Goal: Task Accomplishment & Management: Use online tool/utility

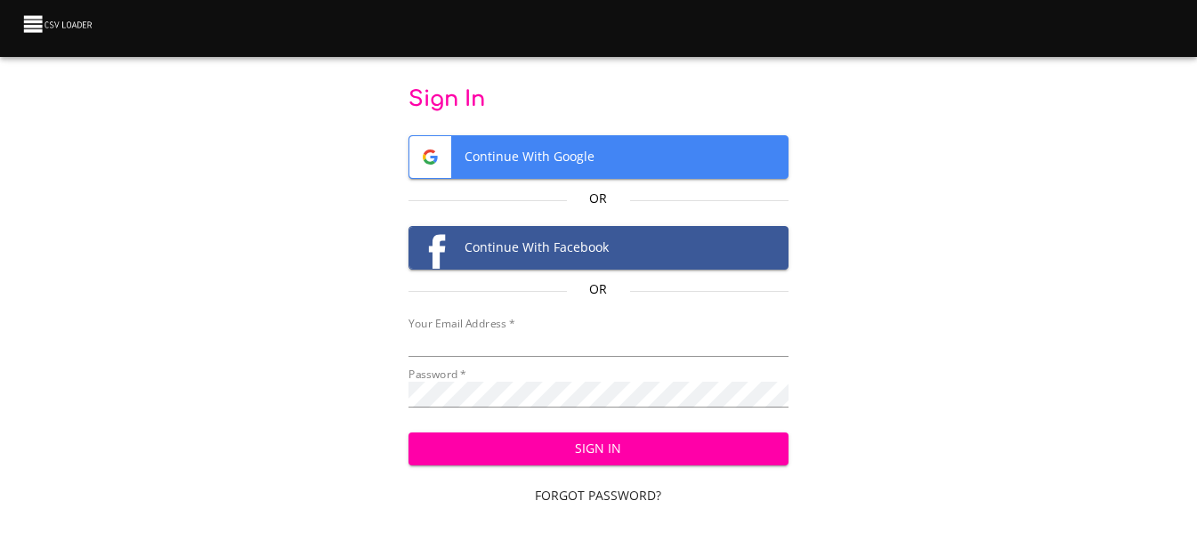
type input "cclaggett@k12.com"
click at [457, 464] on button "Sign In" at bounding box center [599, 449] width 380 height 33
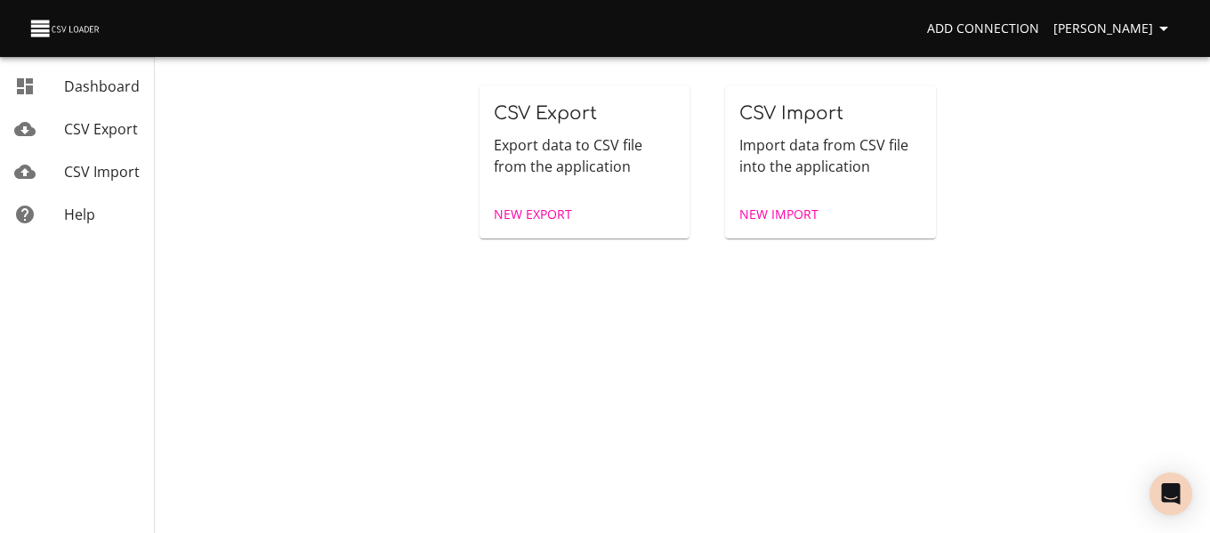
click at [804, 213] on span "New Import" at bounding box center [779, 215] width 79 height 22
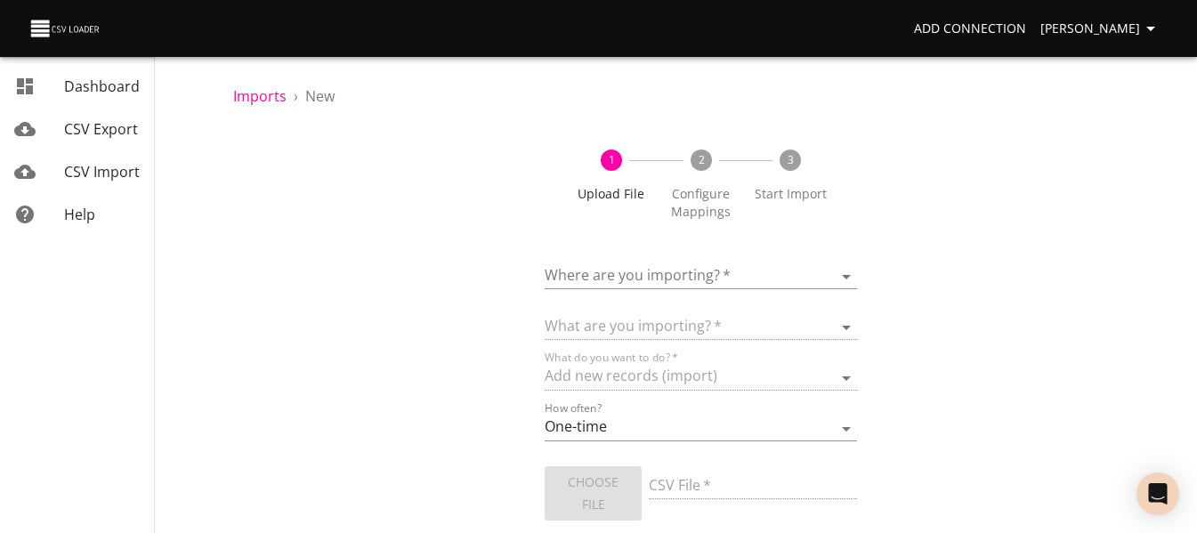
click at [758, 290] on form "Where are you importing?   * ​ What are you importing?   * What do you want to …" at bounding box center [701, 414] width 312 height 344
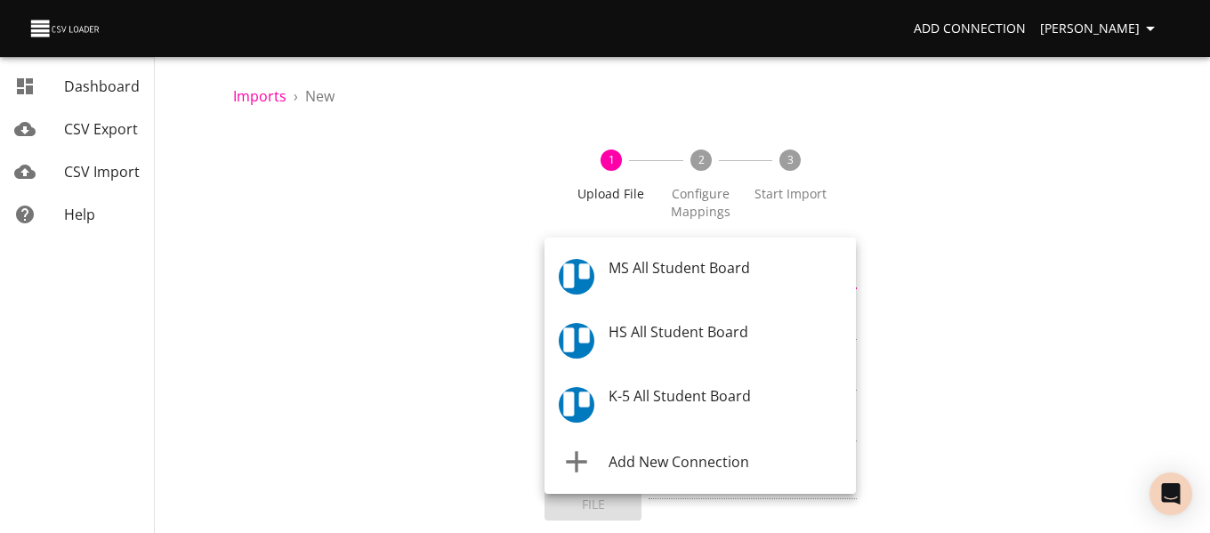
click at [753, 276] on body "Add Connection Celeste Claggett Dashboard CSV Export CSV Import Help Imports › …" at bounding box center [605, 266] width 1210 height 533
click at [745, 406] on span "K-5 All Student Board" at bounding box center [680, 398] width 142 height 20
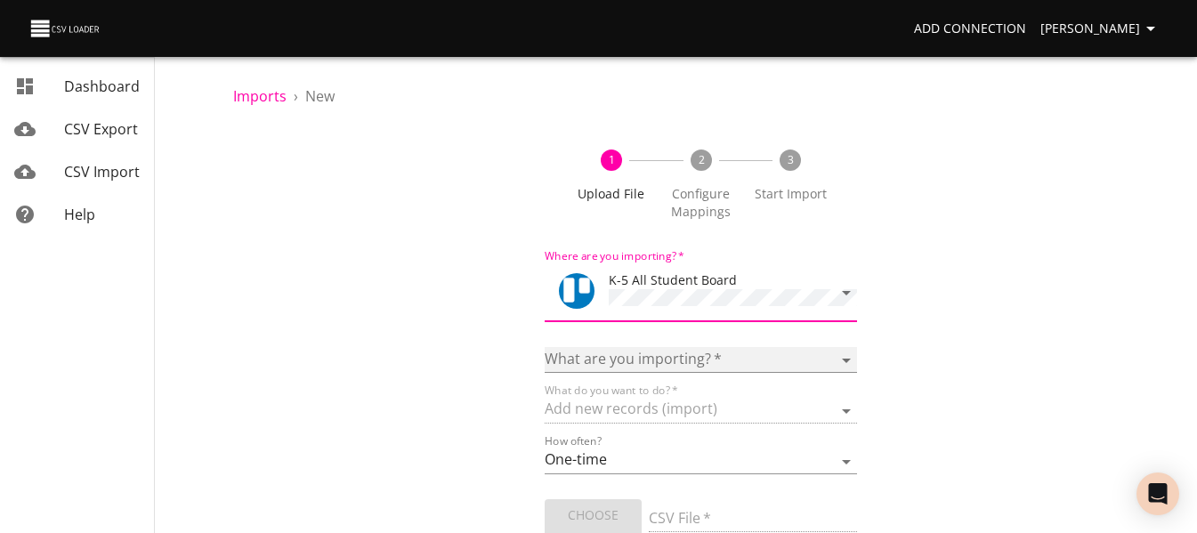
click at [707, 353] on select "Boards Cards Checkitems Checklists" at bounding box center [701, 360] width 312 height 26
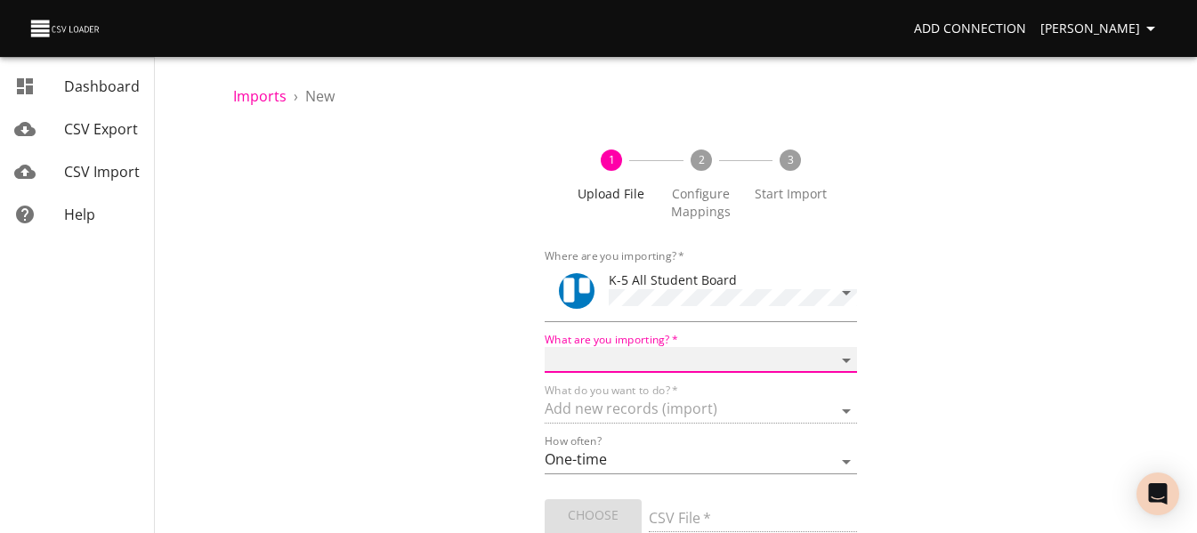
select select "cards"
click at [545, 347] on select "Boards Cards Checkitems Checklists" at bounding box center [701, 360] width 312 height 26
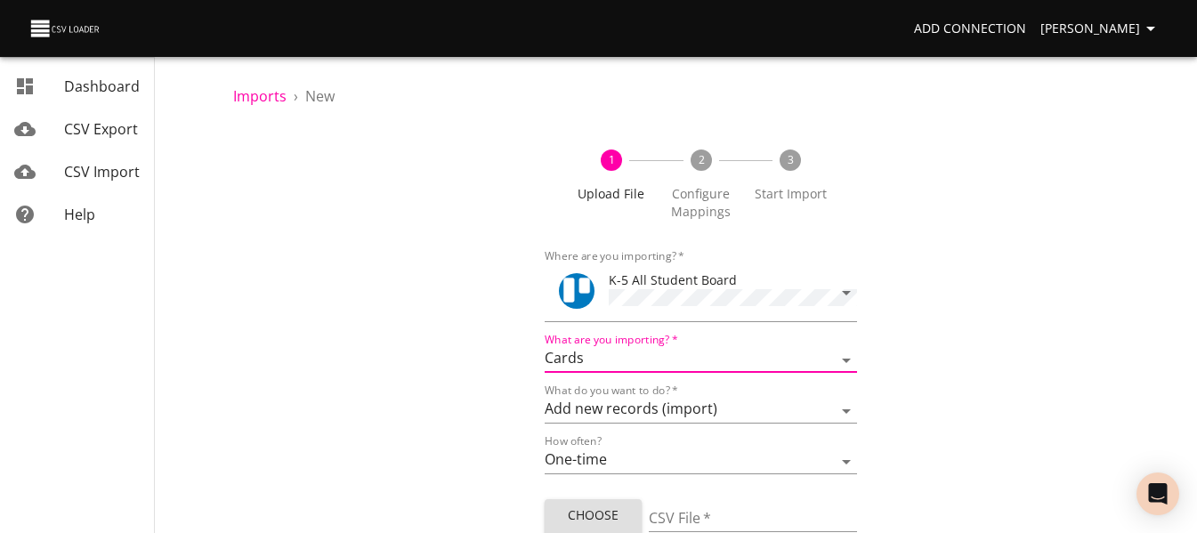
click at [590, 518] on span "Choose File" at bounding box center [593, 527] width 69 height 44
type input "ES 10102025.csv"
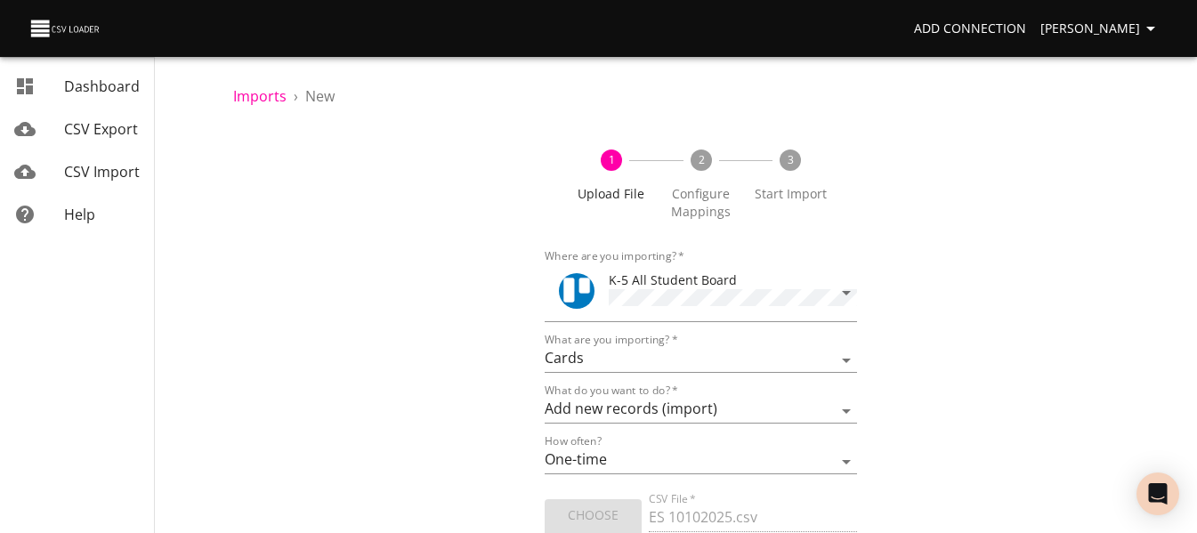
click at [353, 178] on div "1 Upload File 2 Configure Mappings 3 Start Import Where are you importing?   * …" at bounding box center [700, 385] width 935 height 515
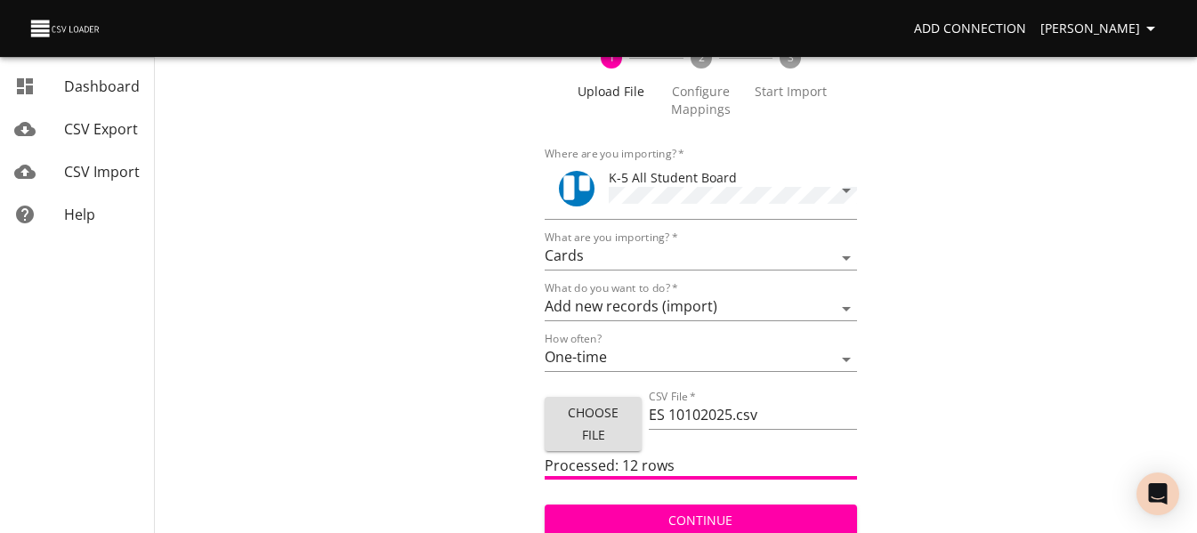
scroll to position [107, 0]
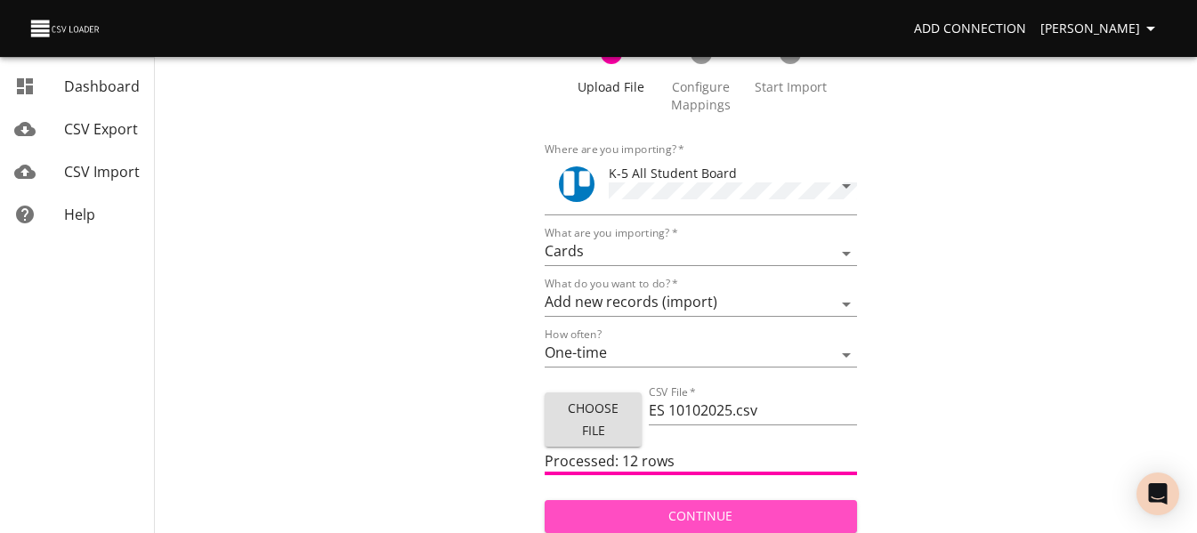
click at [609, 520] on span "Continue" at bounding box center [700, 517] width 283 height 22
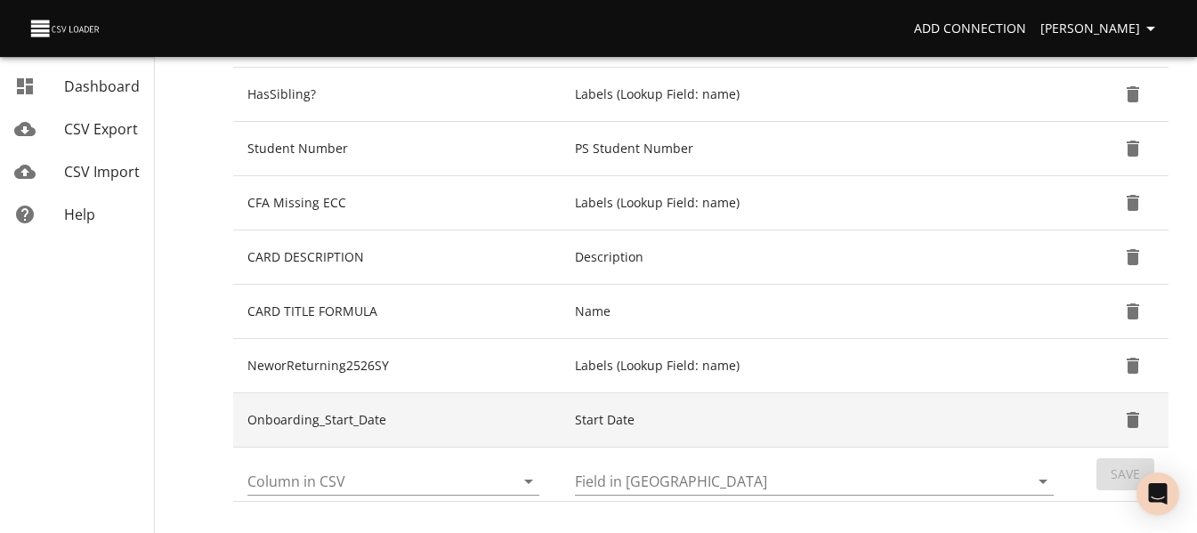
scroll to position [534, 0]
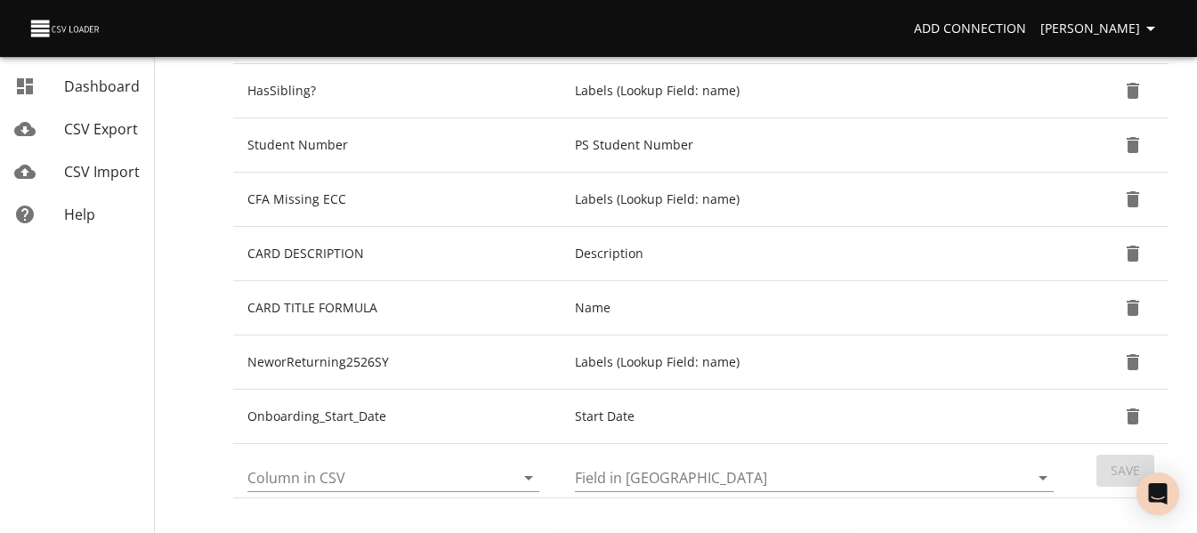
click at [527, 481] on icon "Open" at bounding box center [528, 477] width 21 height 21
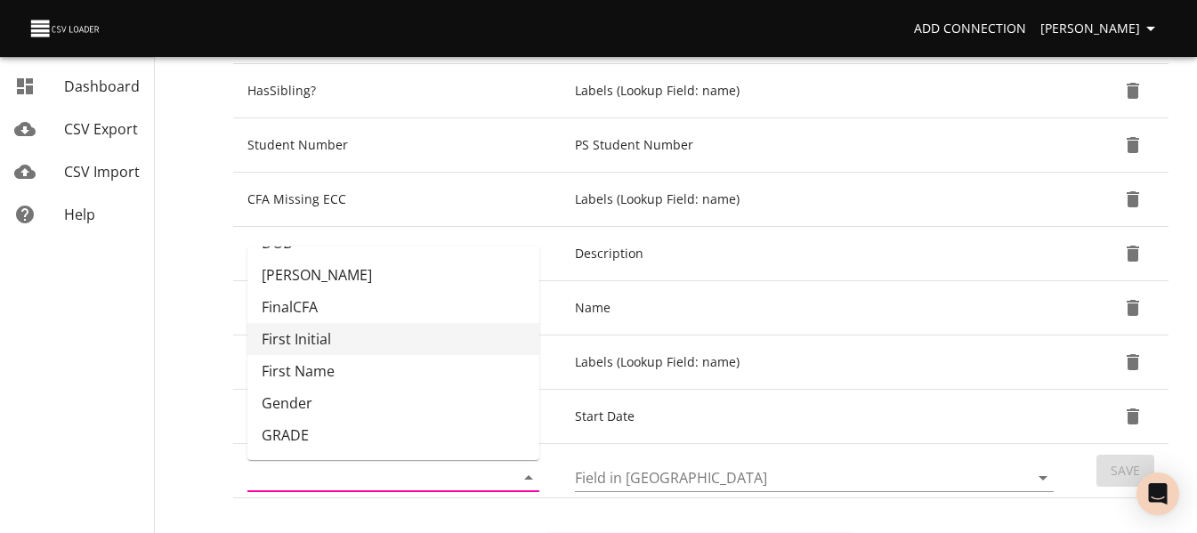
scroll to position [178, 0]
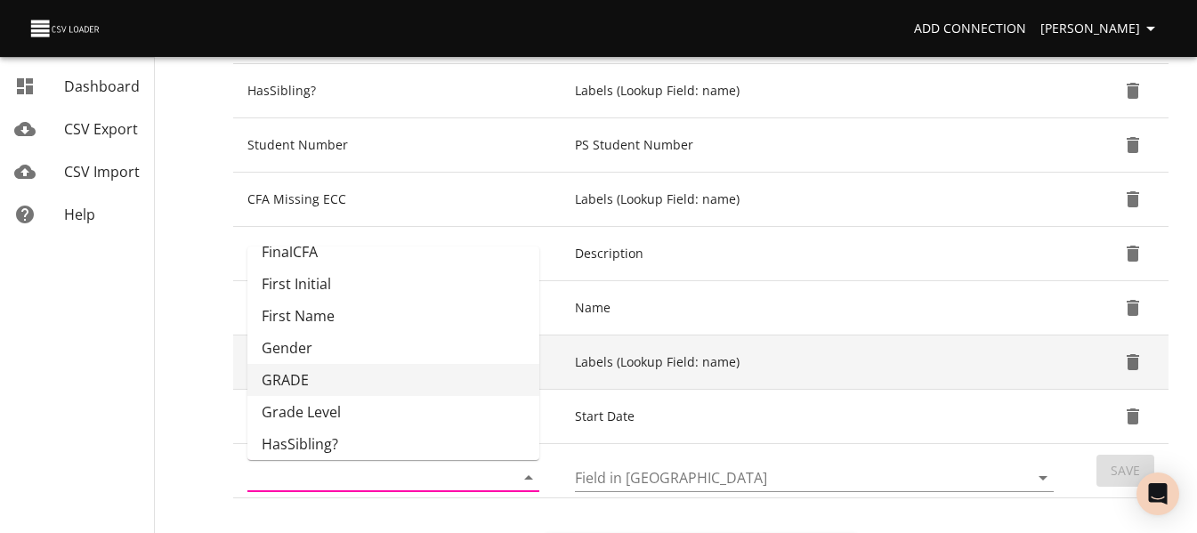
click at [458, 379] on li "GRADE" at bounding box center [393, 380] width 292 height 32
type input "GRADE"
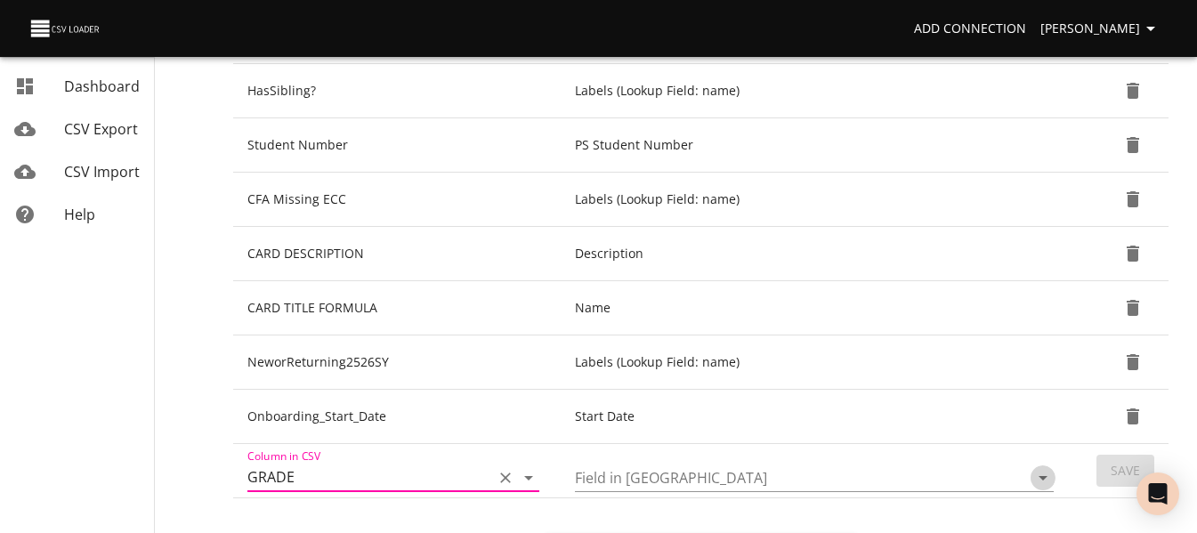
drag, startPoint x: 1048, startPoint y: 474, endPoint x: 1040, endPoint y: 471, distance: 9.6
click at [1048, 475] on icon "Open" at bounding box center [1042, 477] width 21 height 21
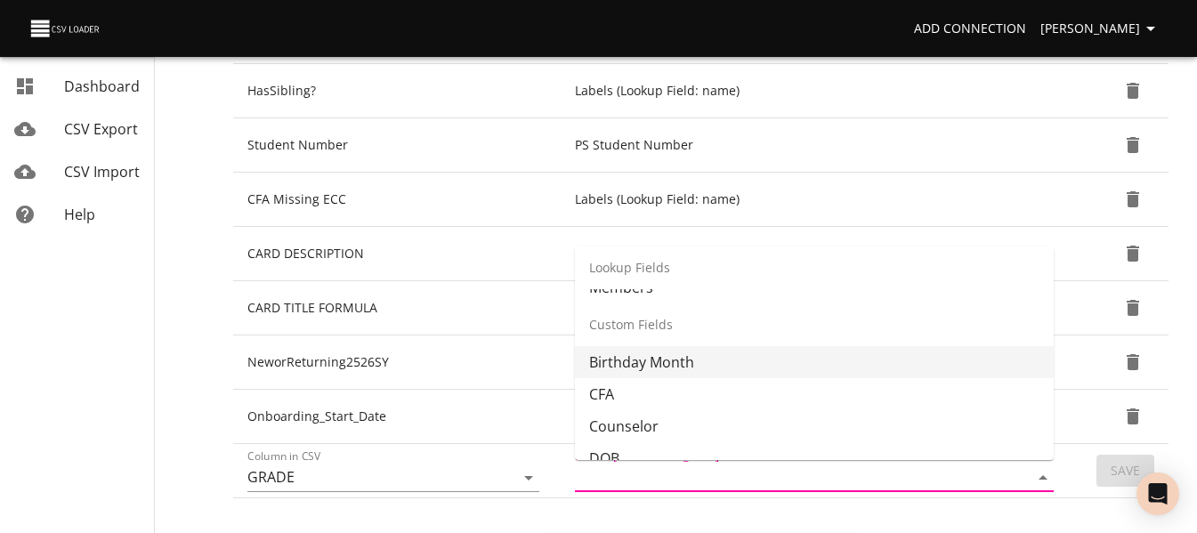
scroll to position [445, 0]
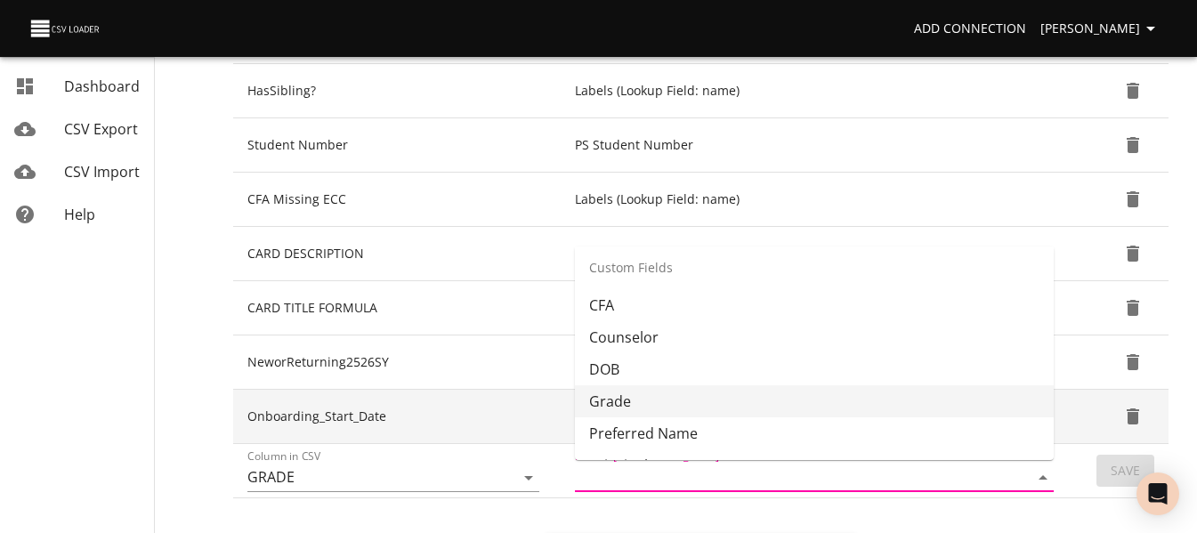
click at [834, 399] on li "Grade" at bounding box center [814, 401] width 479 height 32
type input "Grade"
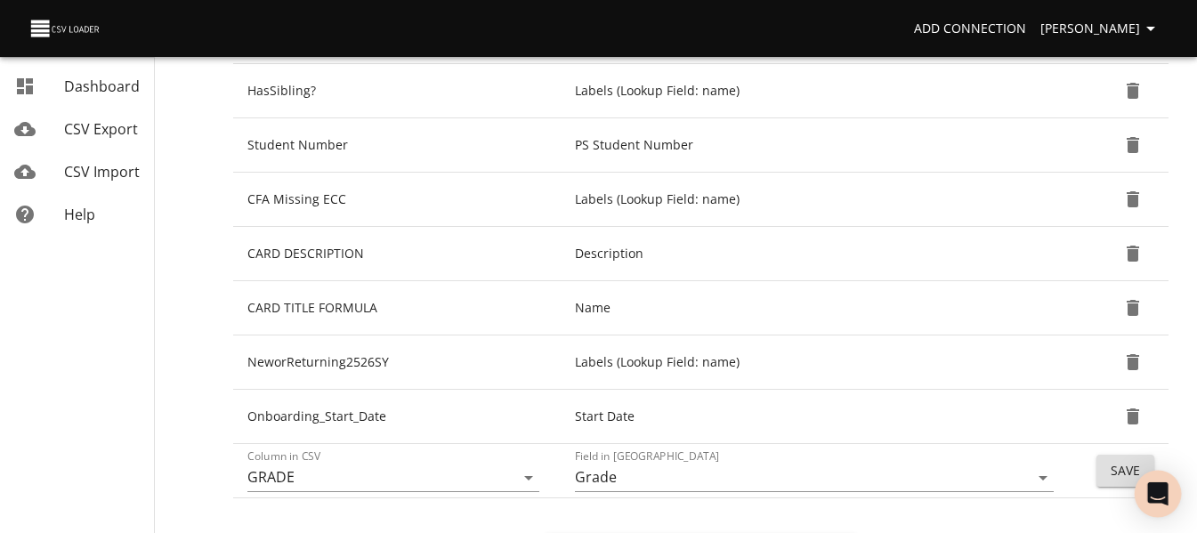
click at [1115, 467] on span "Save" at bounding box center [1125, 471] width 29 height 22
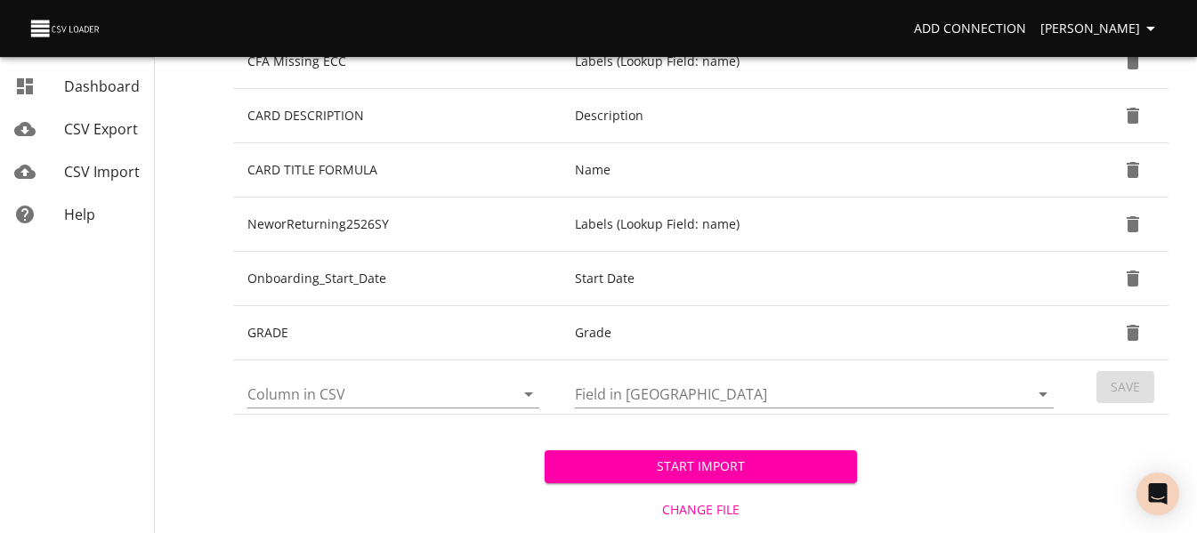
scroll to position [712, 0]
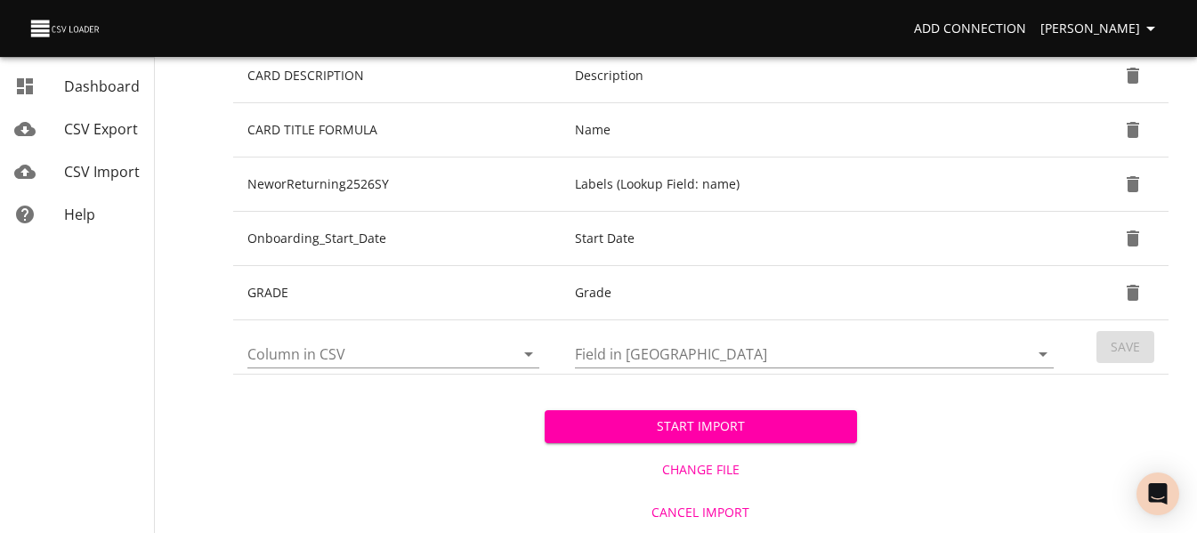
click at [713, 421] on span "Start Import" at bounding box center [700, 427] width 283 height 22
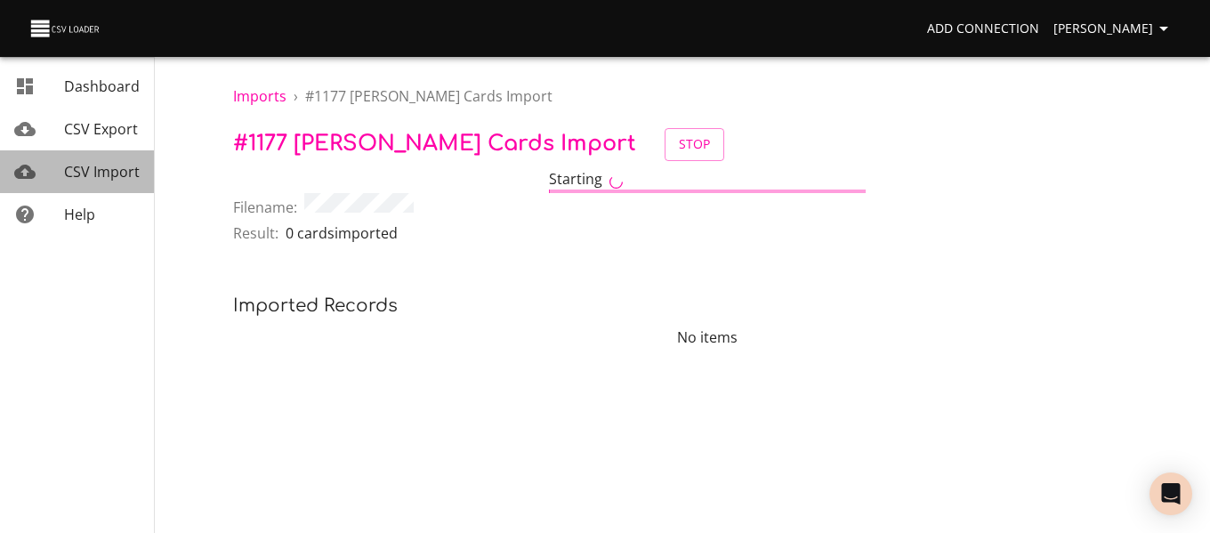
click at [87, 177] on span "CSV Import" at bounding box center [102, 172] width 76 height 20
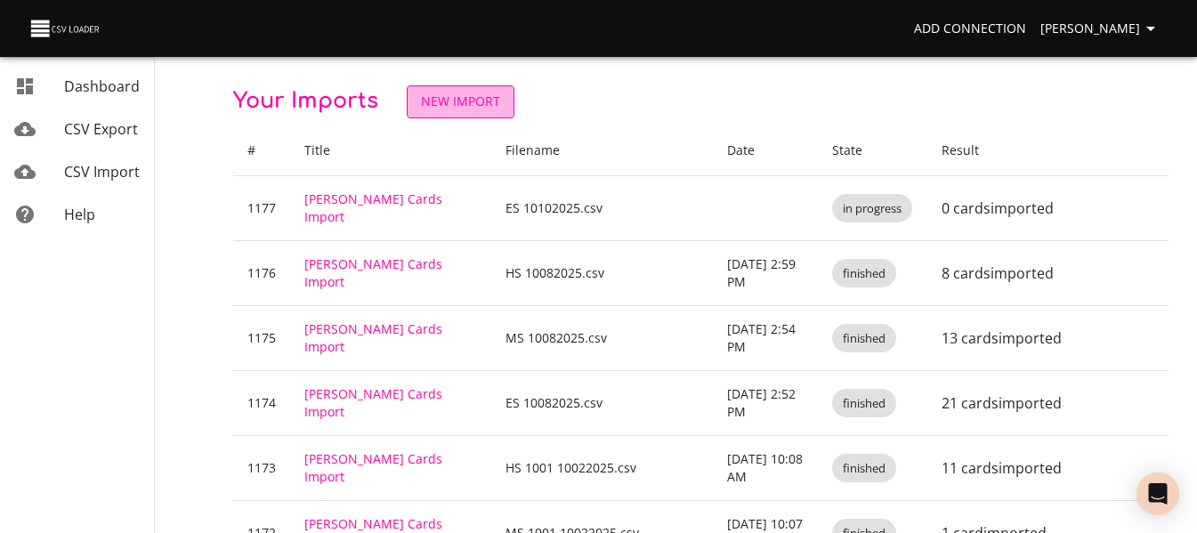
click at [435, 95] on span "New Import" at bounding box center [460, 102] width 79 height 22
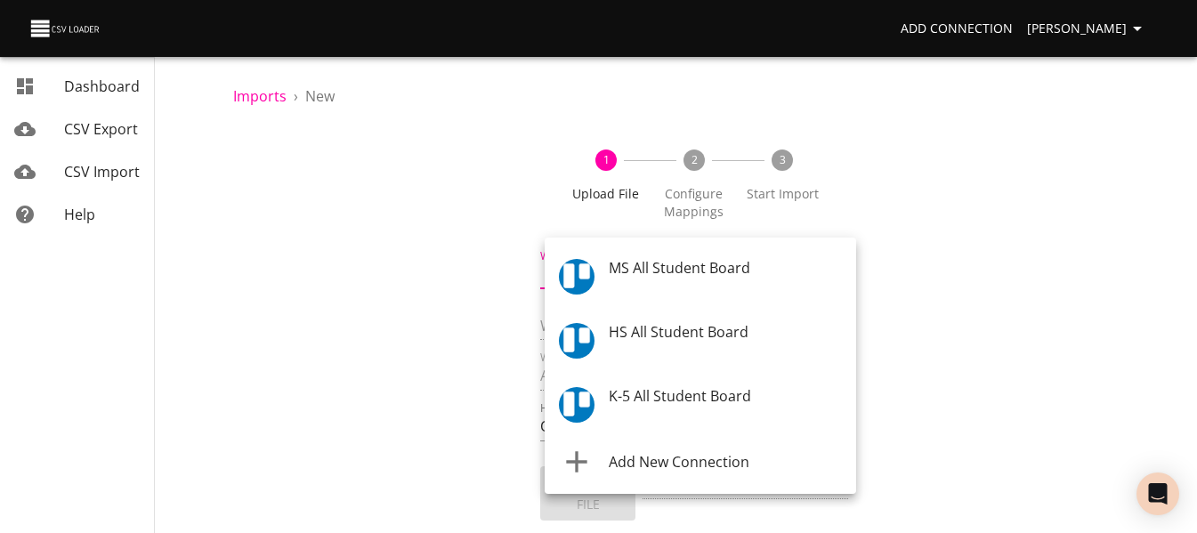
click at [619, 280] on body "Add Connection Celeste Claggett Dashboard CSV Export CSV Import Help Imports › …" at bounding box center [598, 266] width 1197 height 533
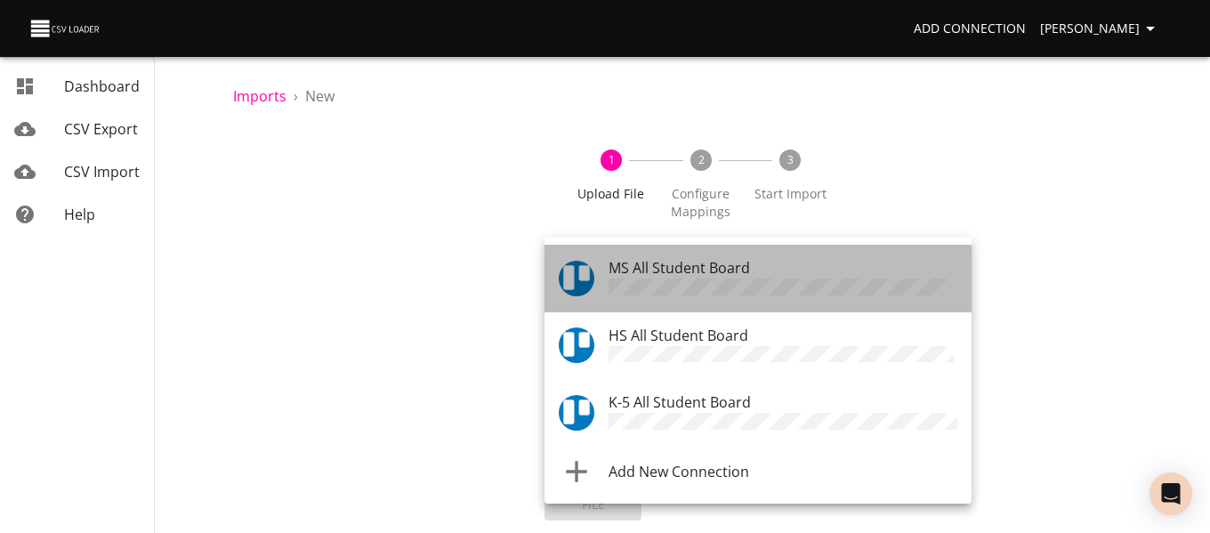
click at [633, 270] on span "MS All Student Board" at bounding box center [680, 268] width 142 height 20
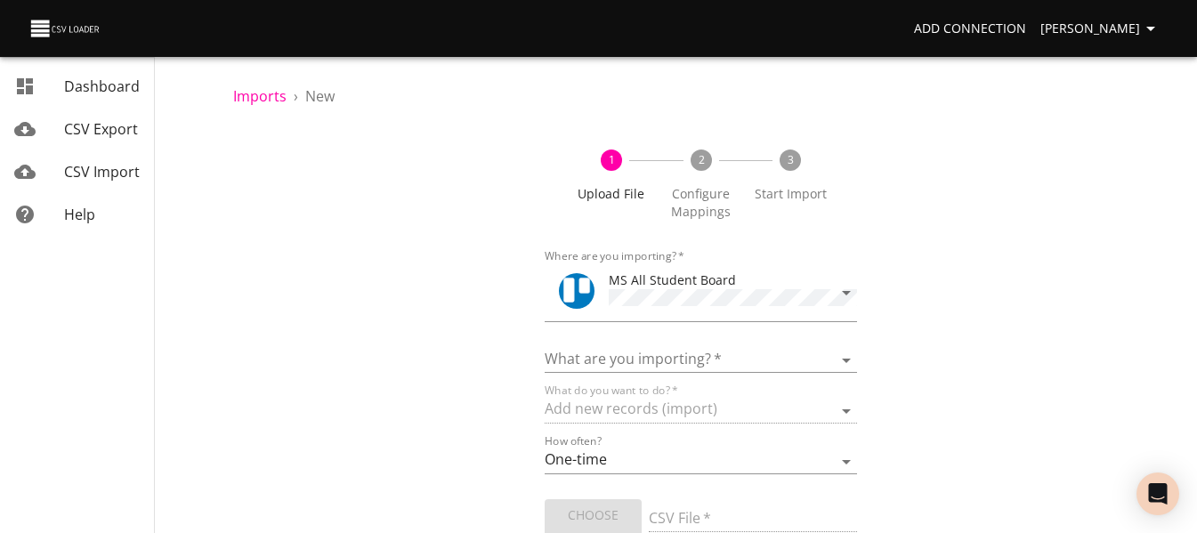
click at [633, 372] on form "Where are you importing?   * MS All Student Board What are you importing?   * B…" at bounding box center [701, 430] width 312 height 376
click at [631, 363] on select "Boards Cards Checkitems Checklists" at bounding box center [701, 360] width 312 height 26
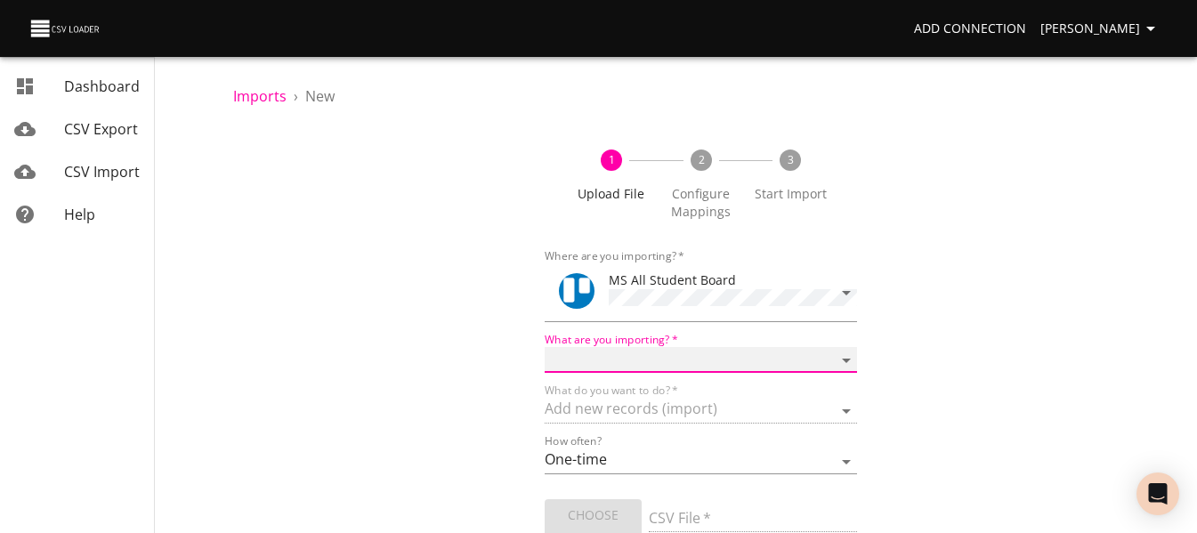
select select "cards"
click at [545, 347] on select "Boards Cards Checkitems Checklists" at bounding box center [701, 360] width 312 height 26
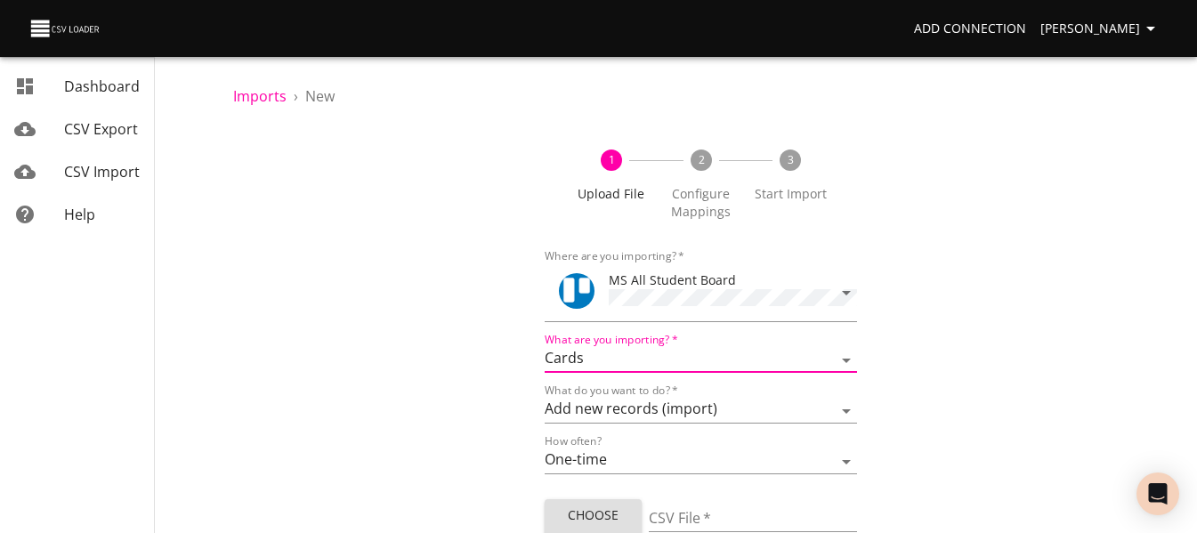
click at [606, 507] on span "Choose File" at bounding box center [593, 527] width 69 height 44
type input "MS 10102025.csv"
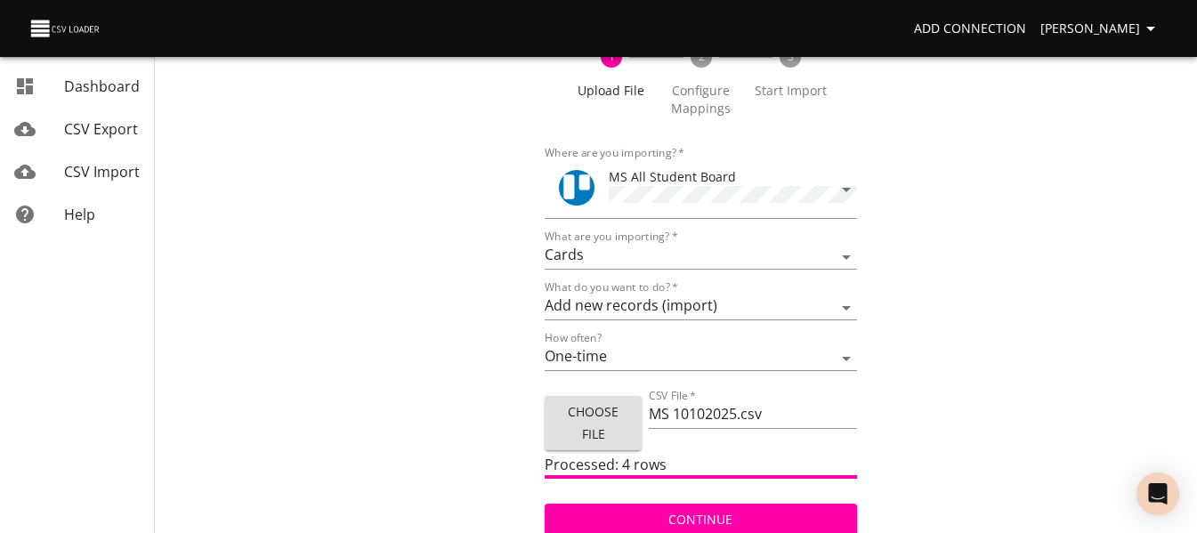
scroll to position [107, 0]
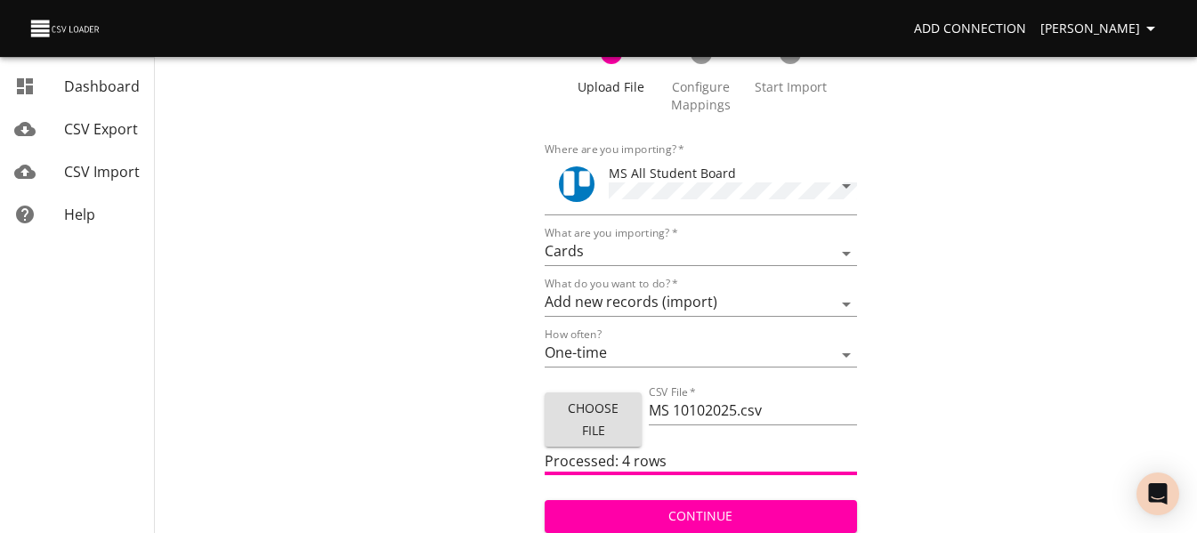
click at [645, 518] on span "Continue" at bounding box center [700, 517] width 283 height 22
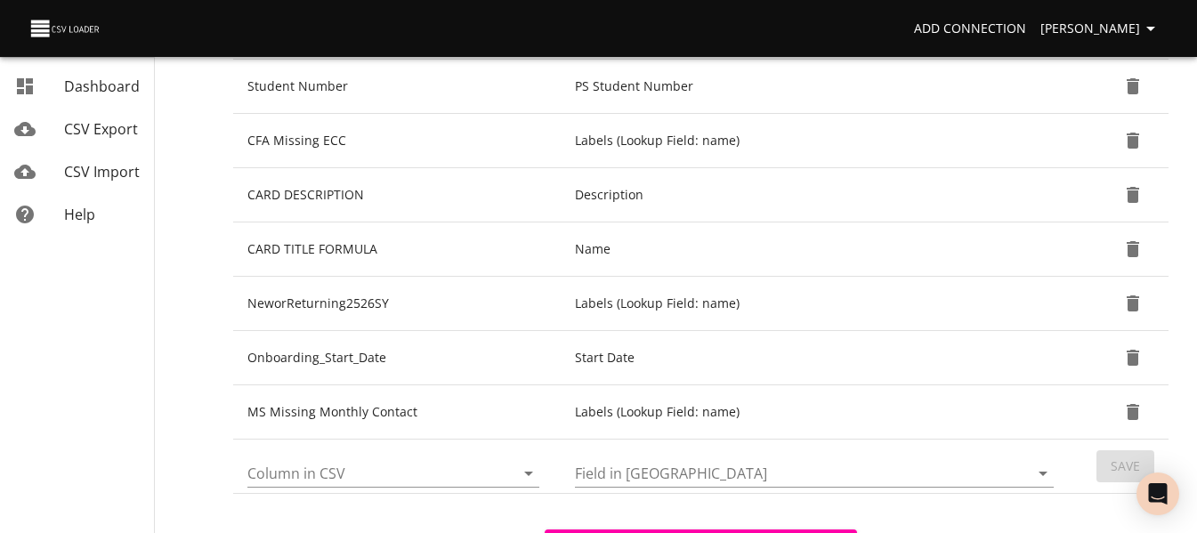
scroll to position [623, 0]
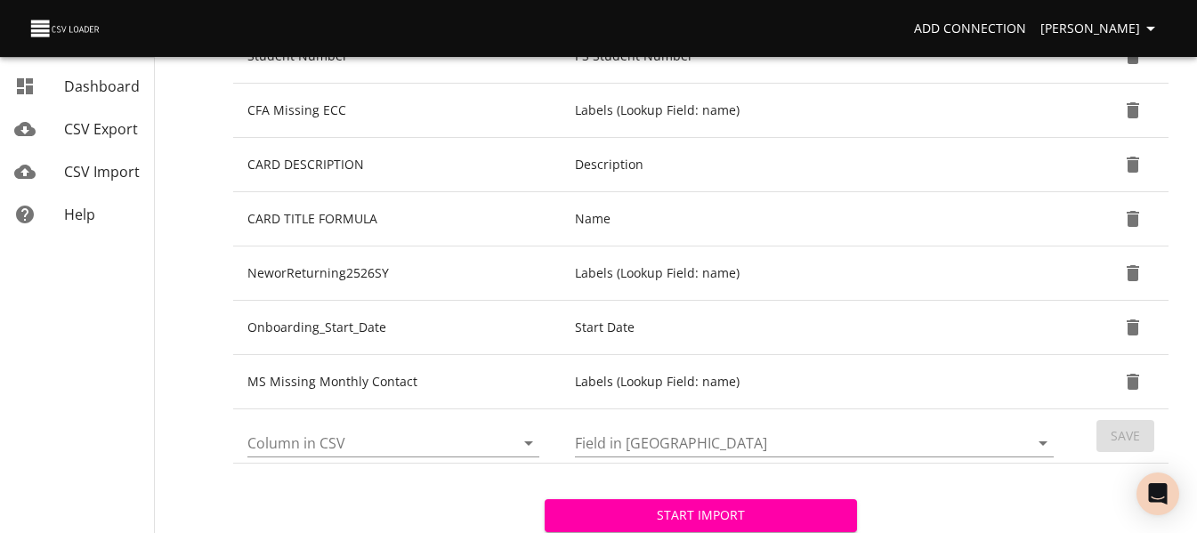
click at [522, 444] on icon "Open" at bounding box center [528, 443] width 21 height 21
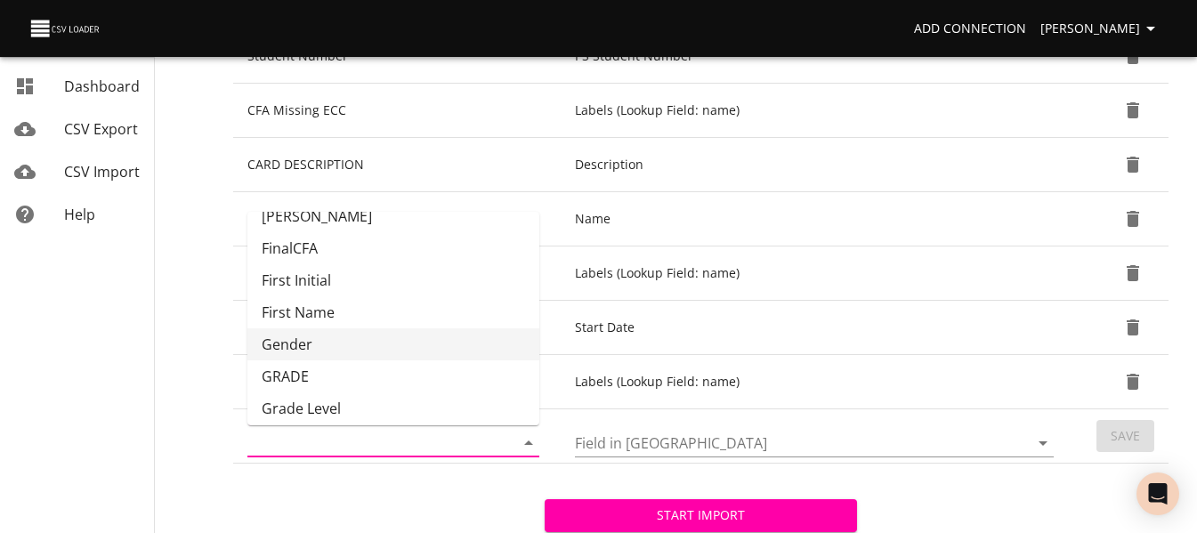
scroll to position [178, 0]
click at [438, 353] on li "GRADE" at bounding box center [393, 345] width 292 height 32
type input "GRADE"
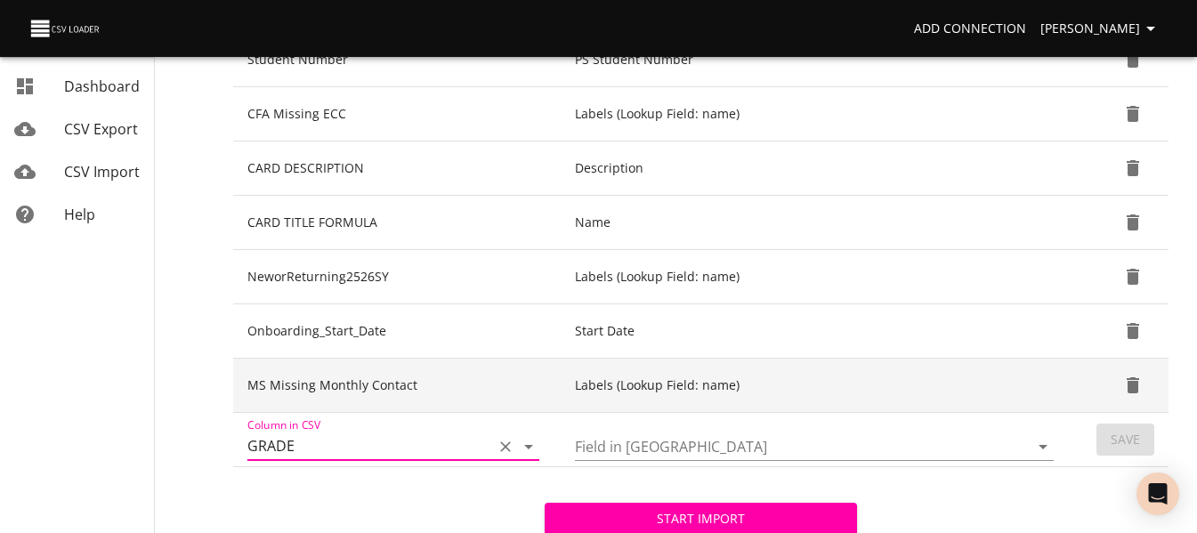
scroll to position [623, 0]
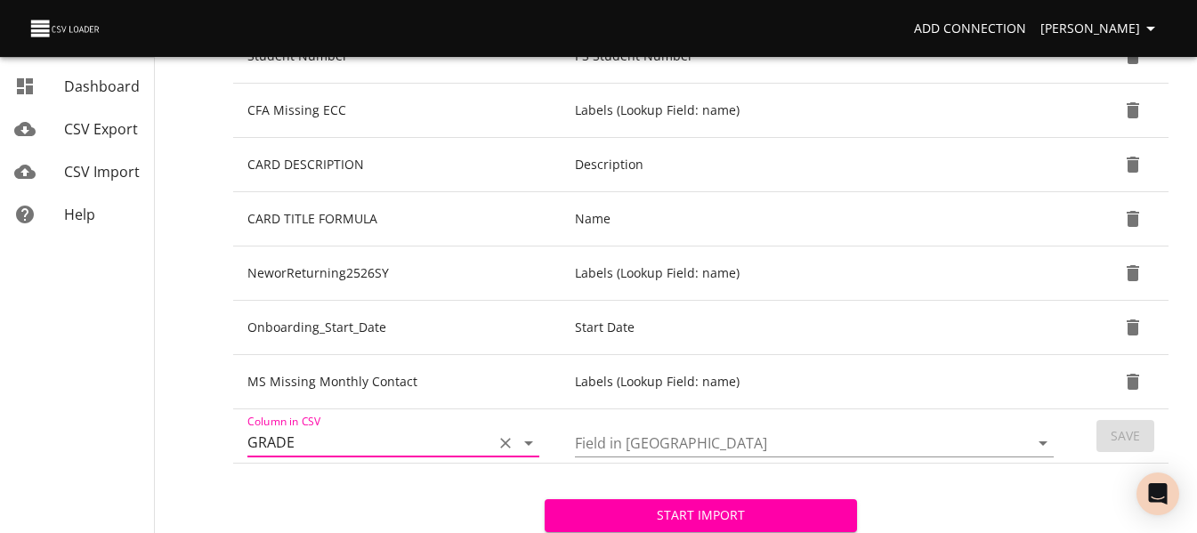
click at [1037, 444] on icon "Open" at bounding box center [1042, 443] width 21 height 21
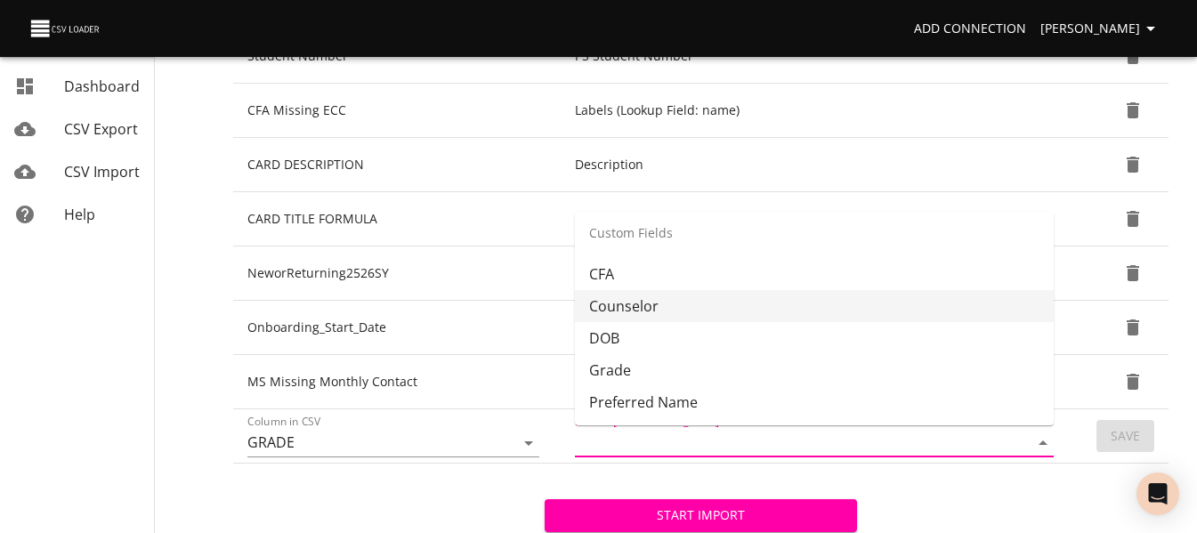
scroll to position [445, 0]
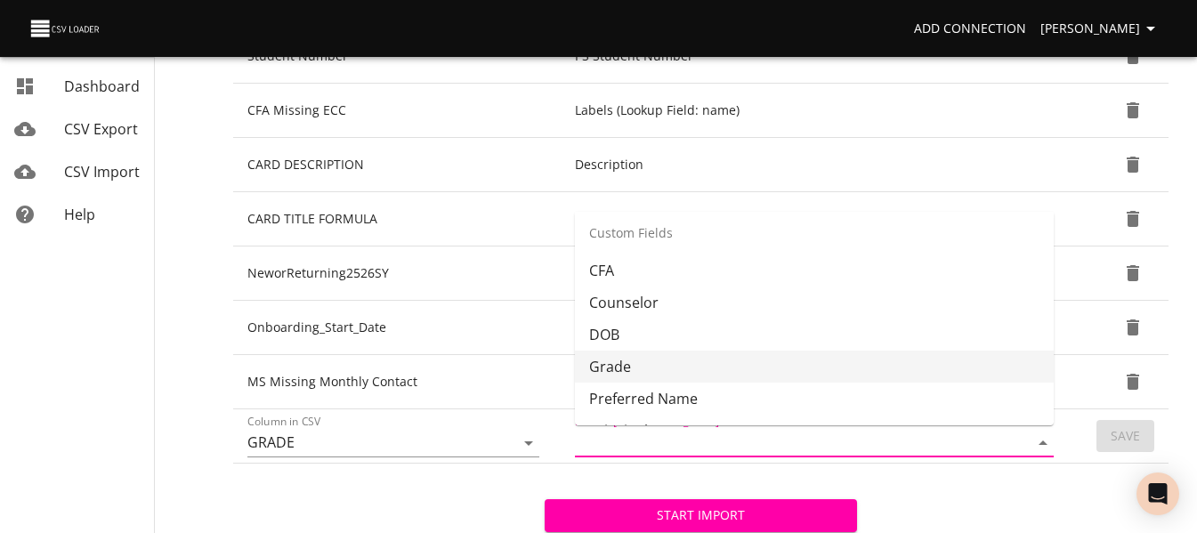
click at [920, 363] on li "Grade" at bounding box center [814, 367] width 479 height 32
type input "Grade"
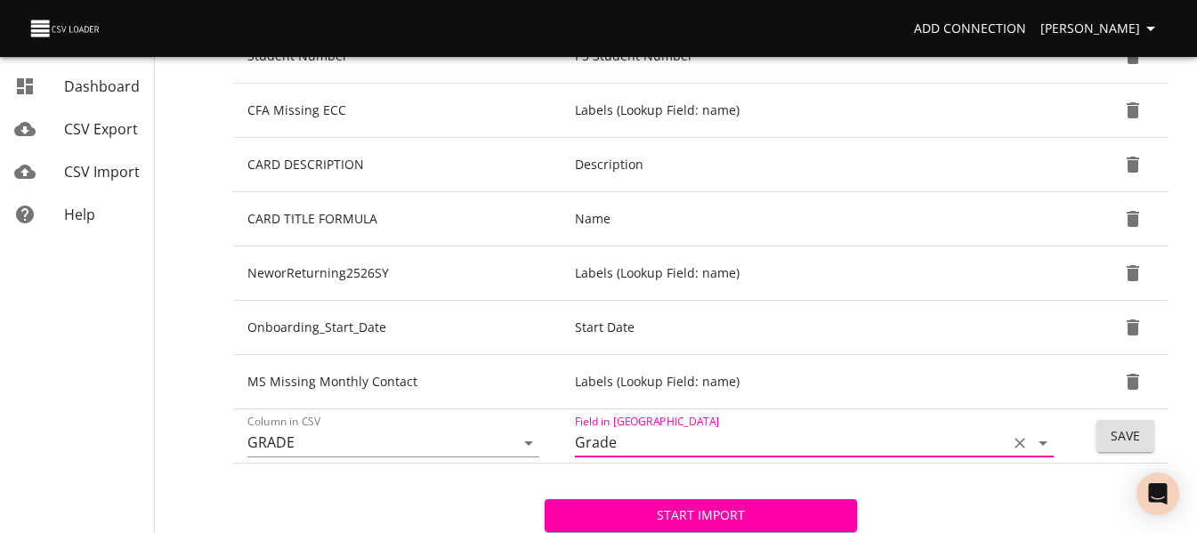
click at [1108, 430] on button "Save" at bounding box center [1126, 436] width 58 height 33
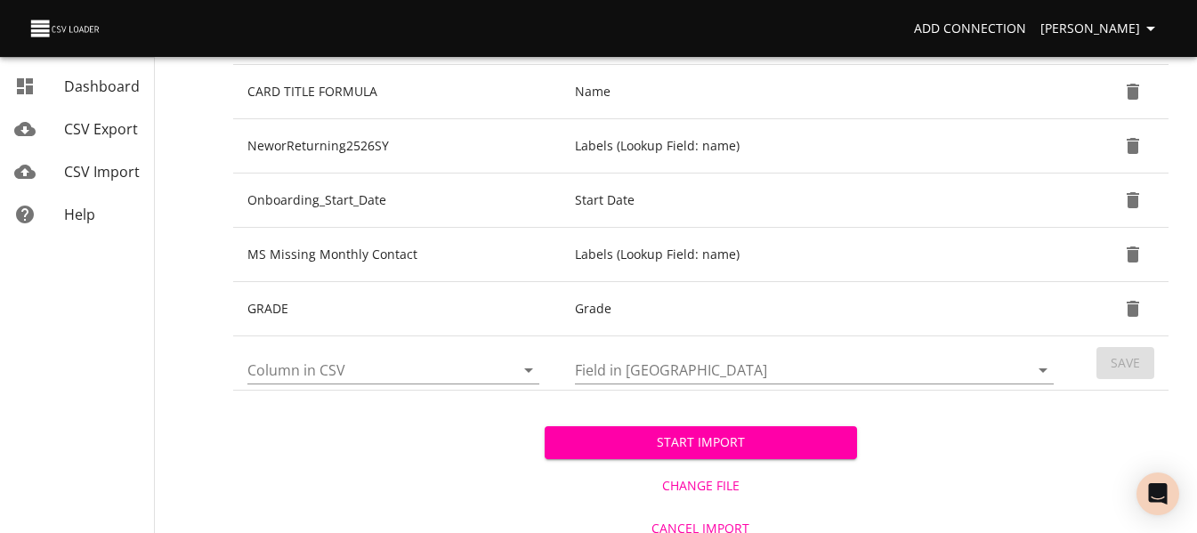
scroll to position [766, 0]
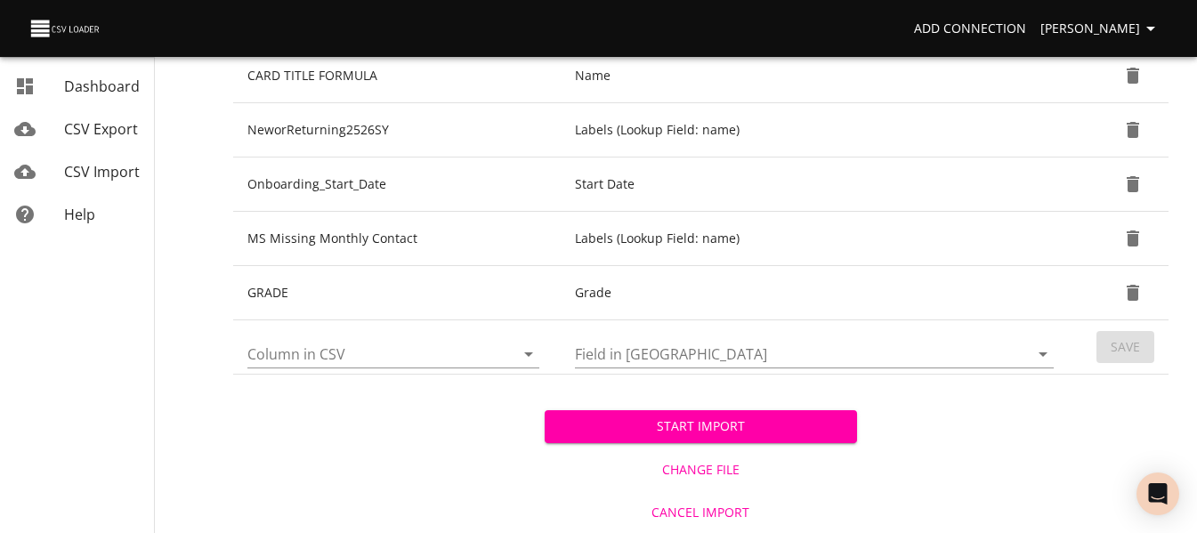
click at [610, 417] on span "Start Import" at bounding box center [700, 427] width 283 height 22
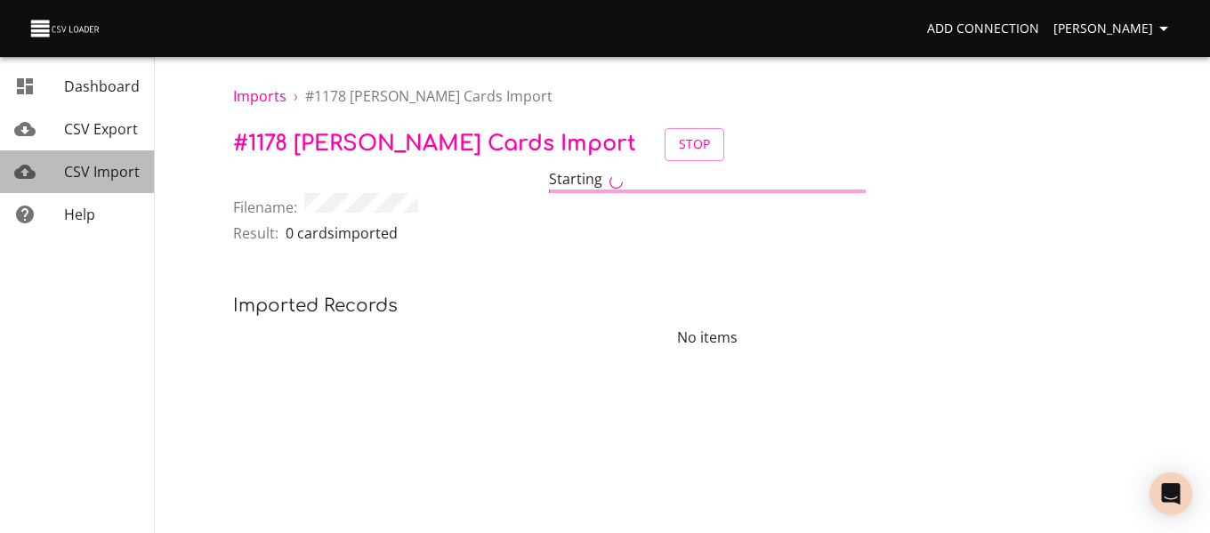
click at [96, 166] on span "CSV Import" at bounding box center [102, 172] width 76 height 20
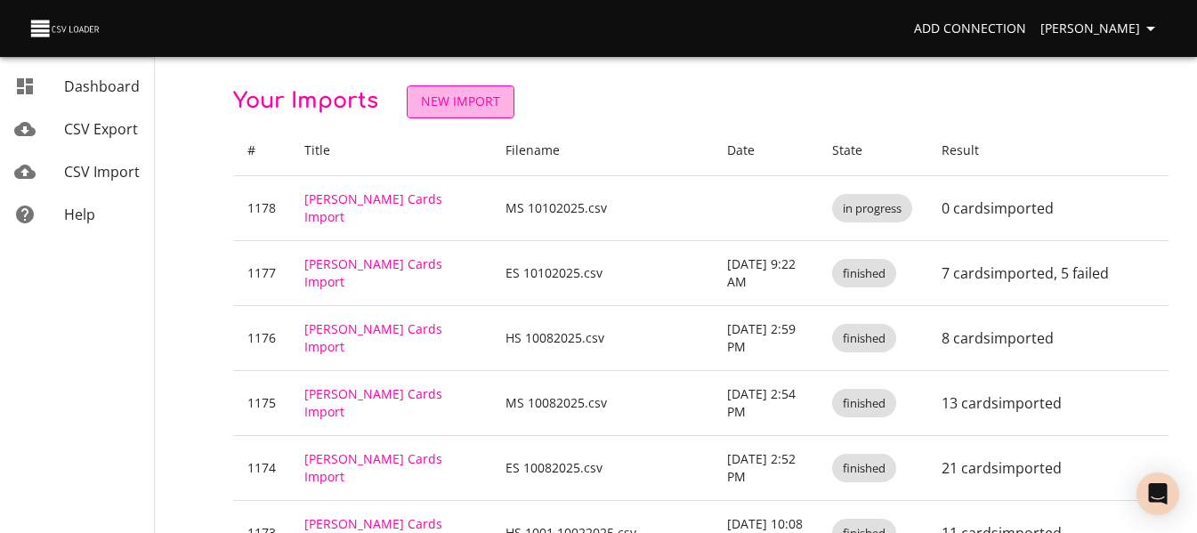
click at [472, 93] on span "New Import" at bounding box center [460, 102] width 79 height 22
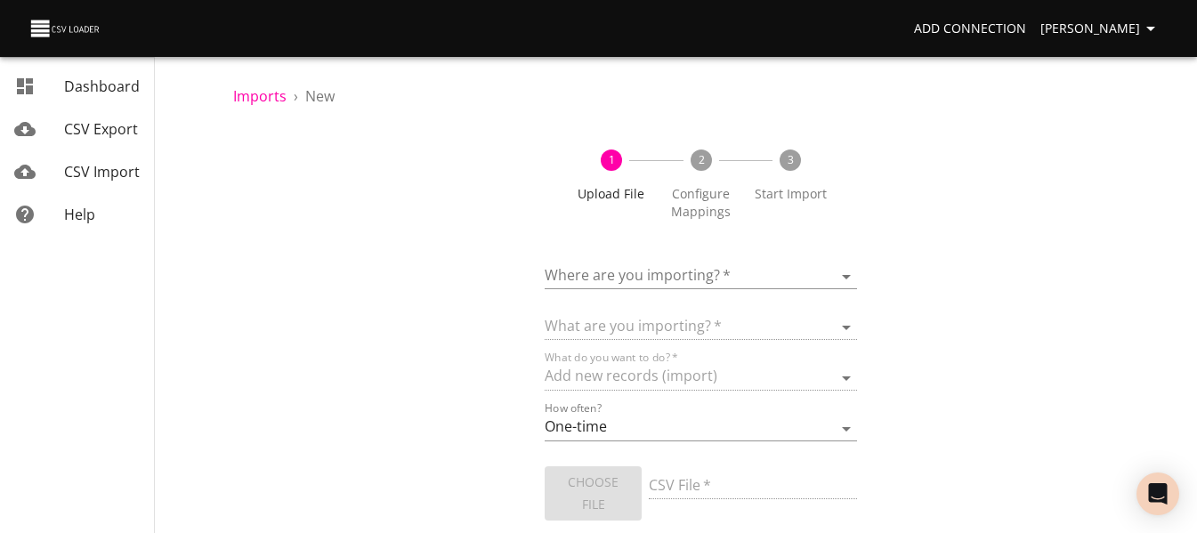
click at [88, 170] on span "CSV Import" at bounding box center [102, 172] width 76 height 20
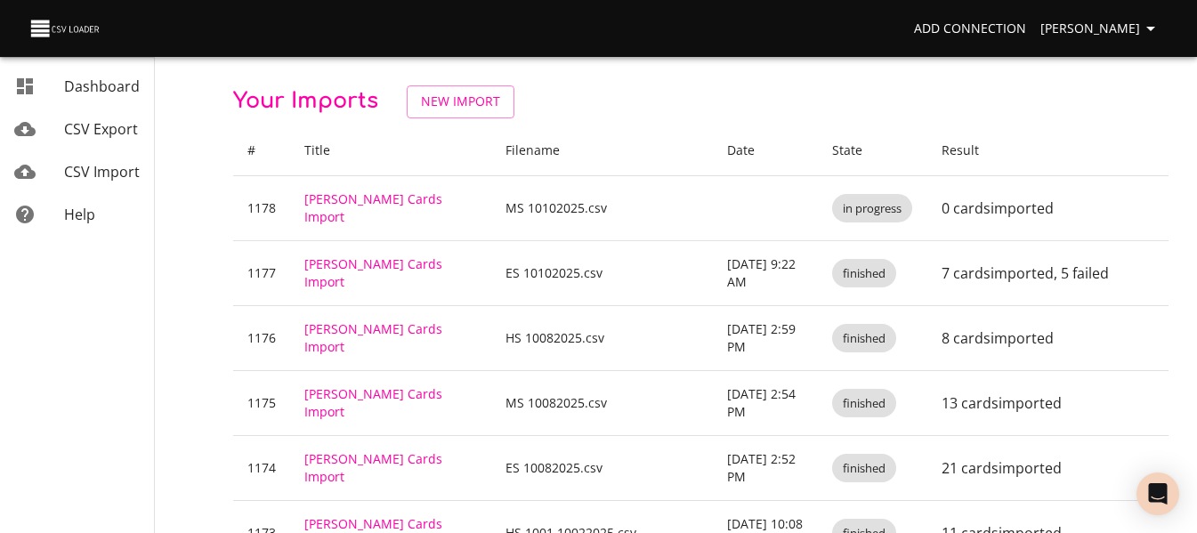
click at [342, 265] on link "[PERSON_NAME] Cards Import" at bounding box center [373, 272] width 138 height 35
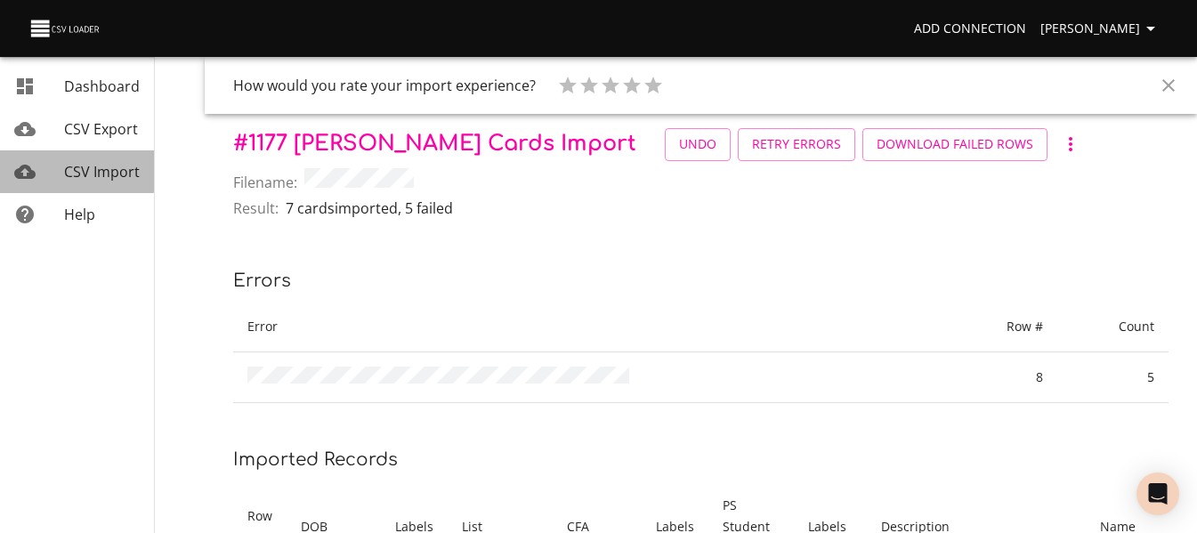
click at [53, 168] on div "mailbox folders" at bounding box center [39, 171] width 50 height 21
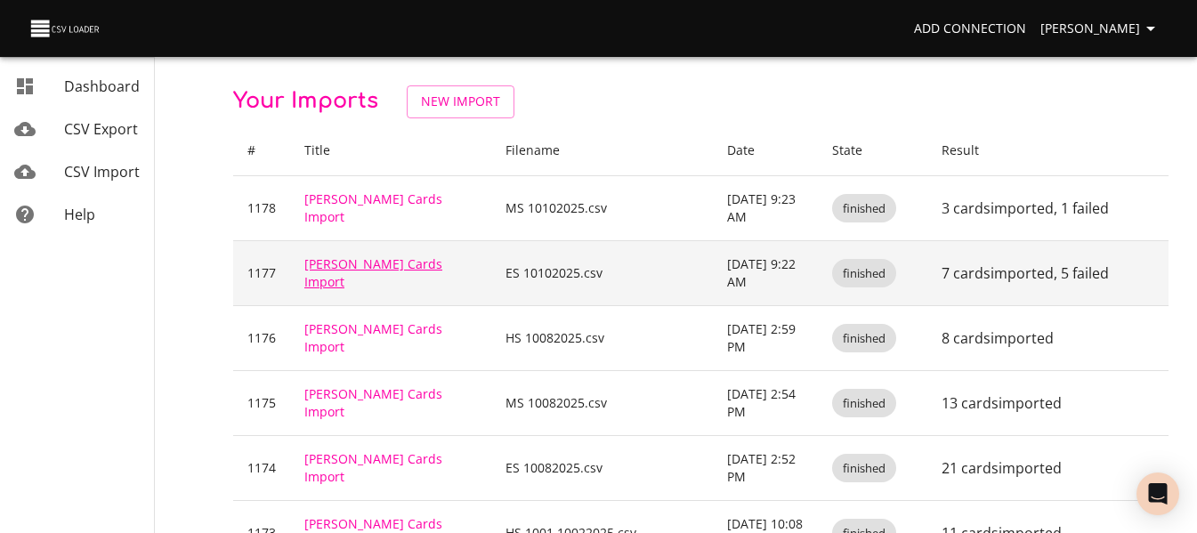
click at [381, 279] on link "[PERSON_NAME] Cards Import" at bounding box center [373, 272] width 138 height 35
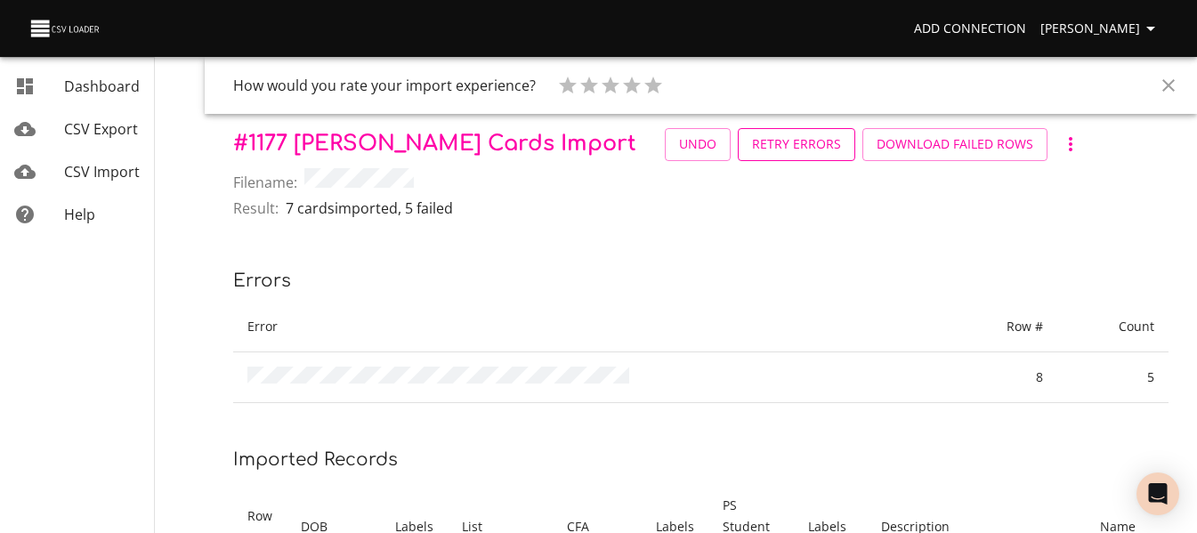
click at [752, 141] on span "Retry Errors" at bounding box center [796, 145] width 89 height 22
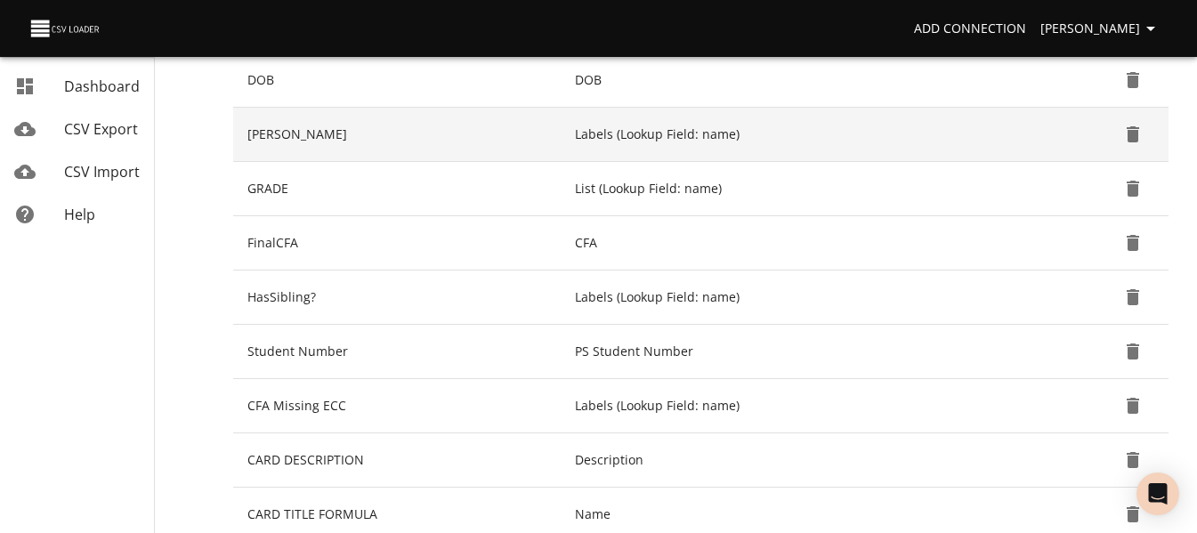
scroll to position [356, 0]
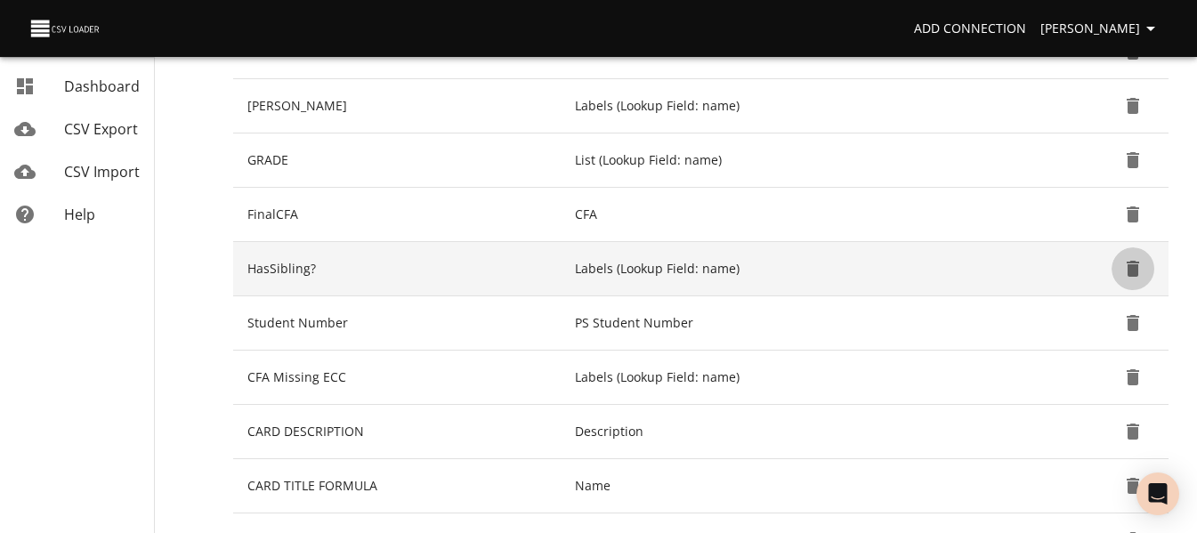
click at [1139, 268] on icon "Delete" at bounding box center [1132, 268] width 21 height 21
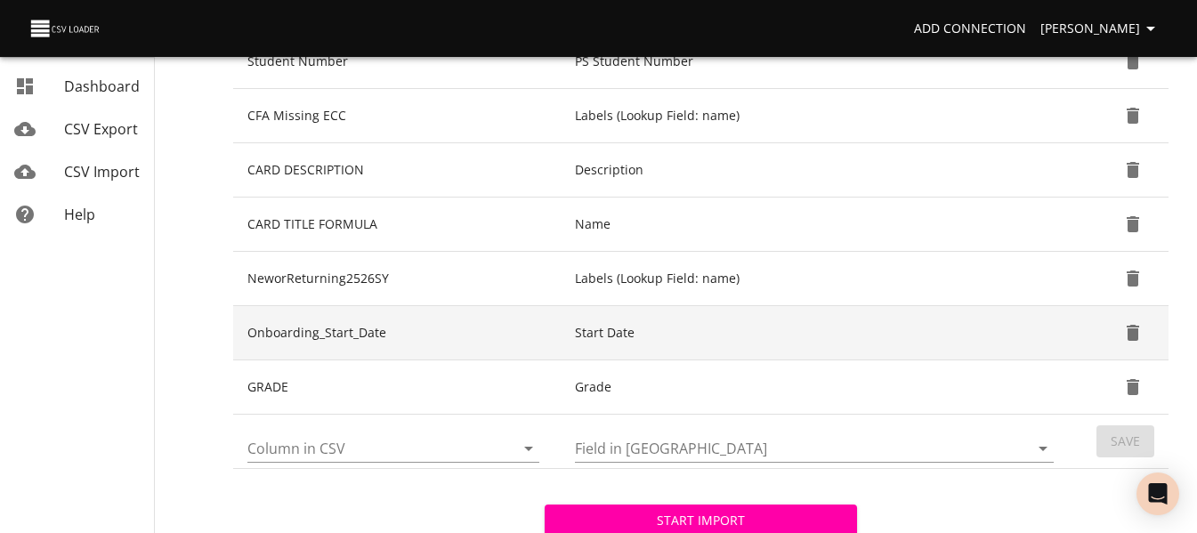
scroll to position [571, 0]
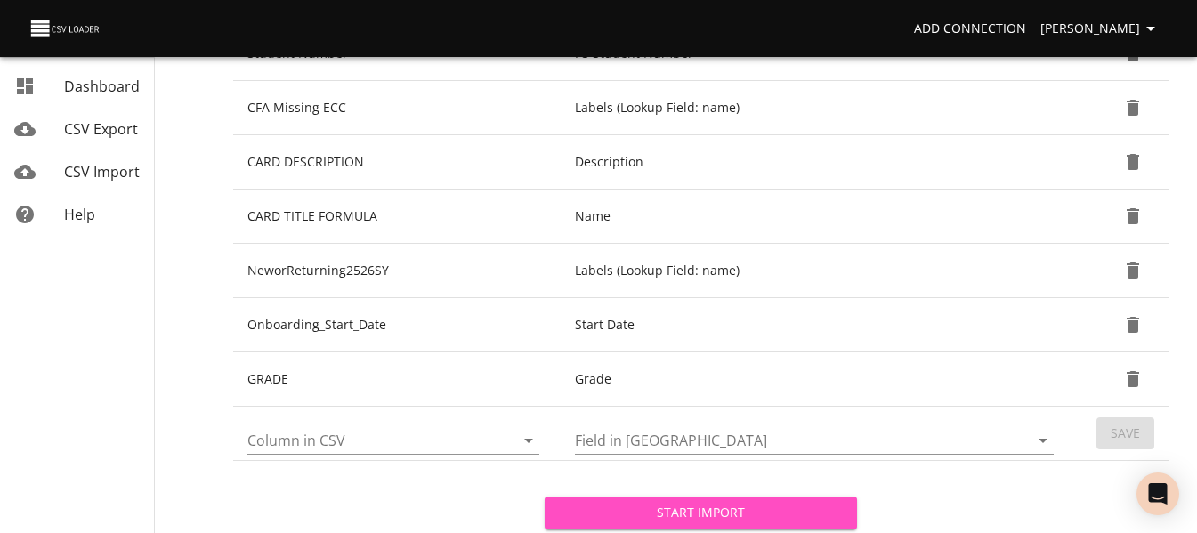
click at [734, 519] on span "Start Import" at bounding box center [700, 513] width 283 height 22
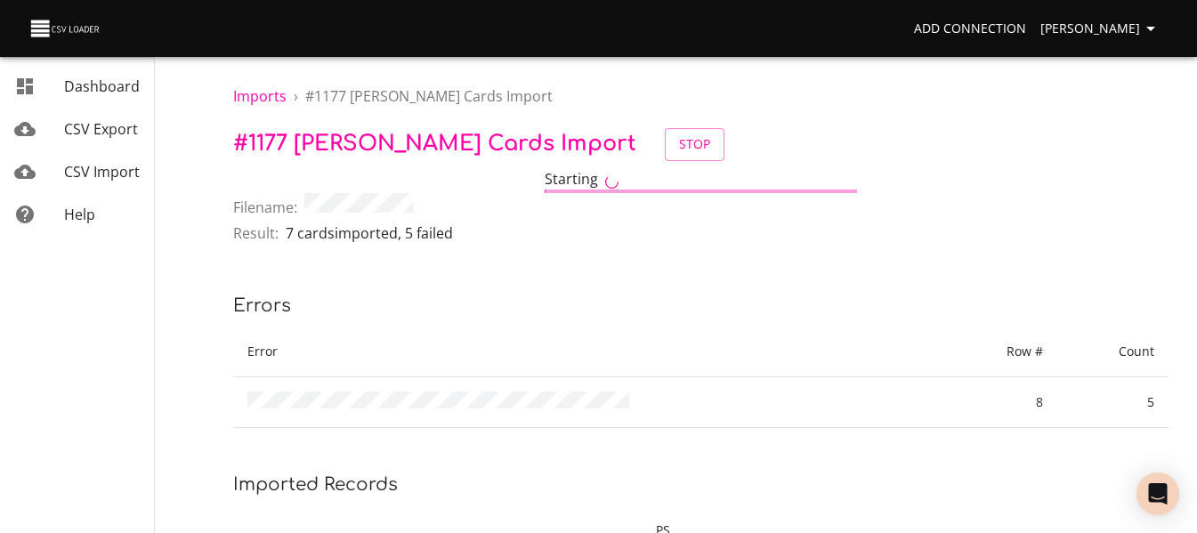
click at [125, 178] on span "CSV Import" at bounding box center [102, 172] width 76 height 20
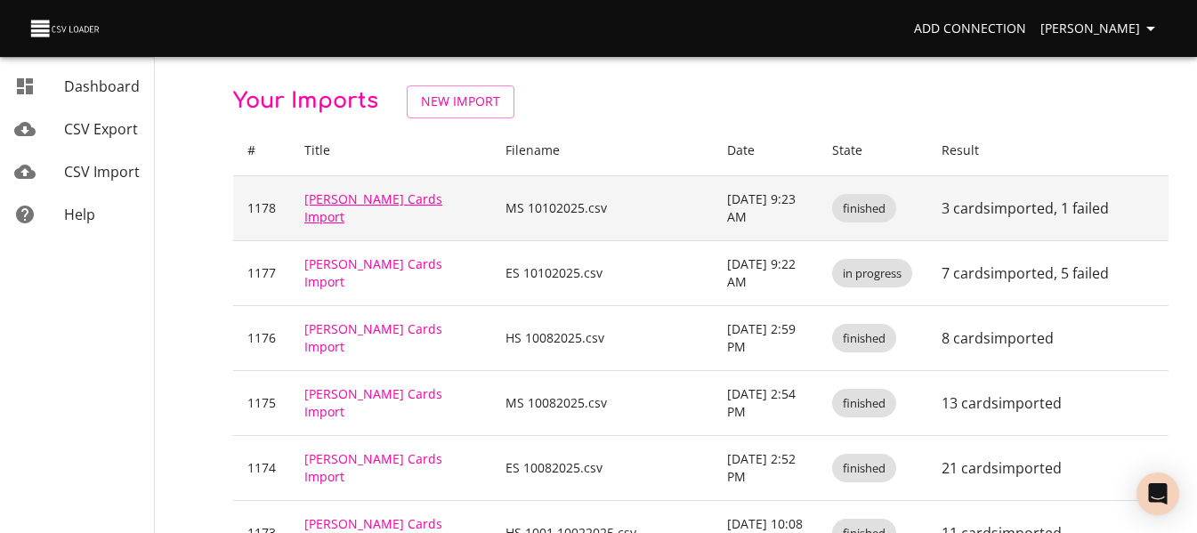
click at [390, 207] on link "[PERSON_NAME] Cards Import" at bounding box center [373, 207] width 138 height 35
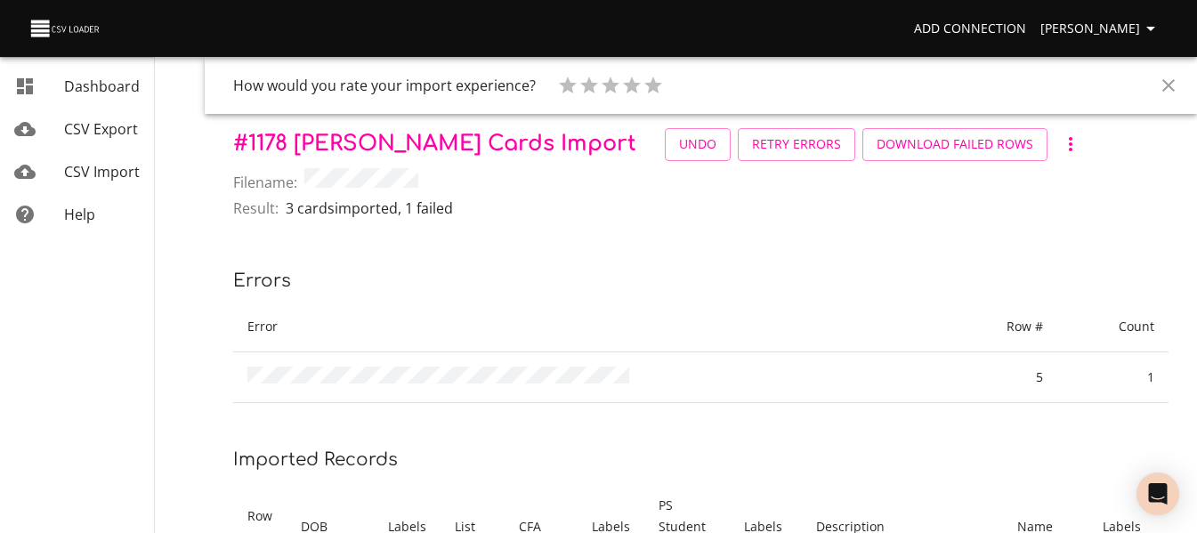
click at [752, 150] on span "Retry Errors" at bounding box center [796, 145] width 89 height 22
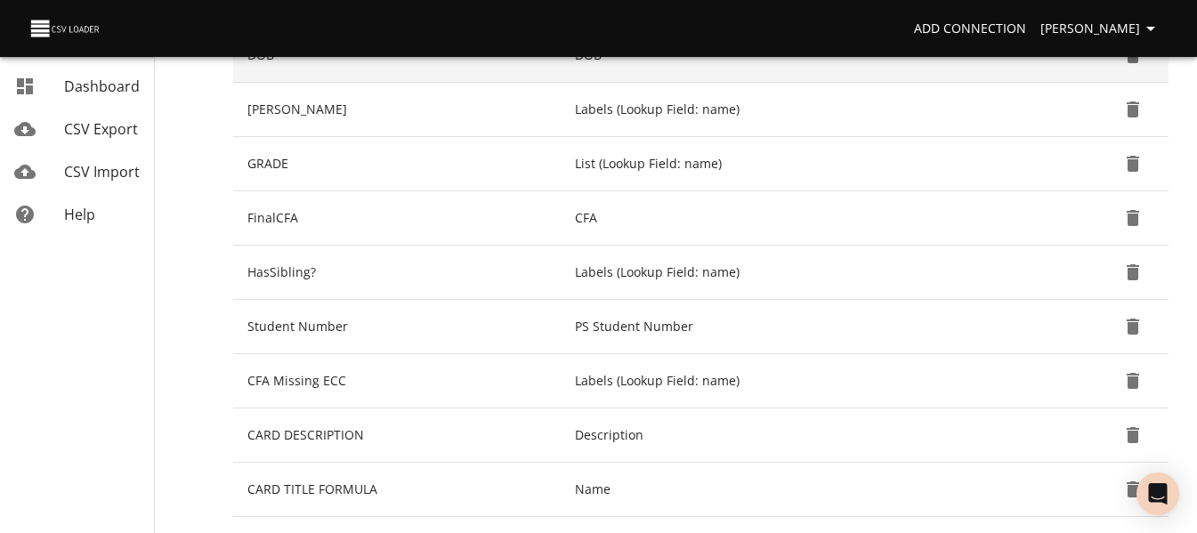
scroll to position [356, 0]
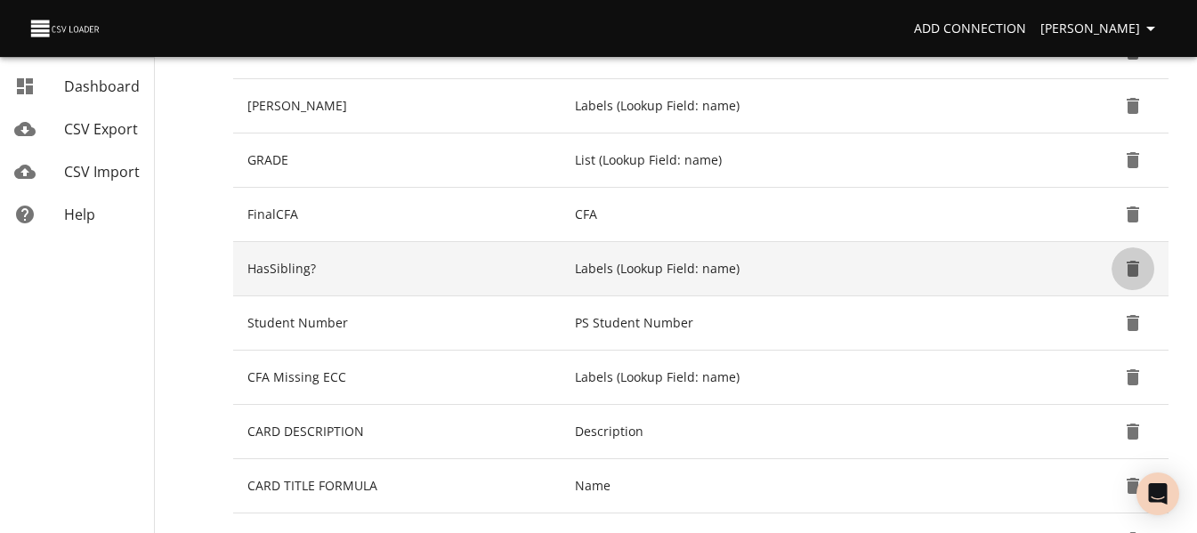
click at [1142, 267] on icon "Delete" at bounding box center [1132, 268] width 21 height 21
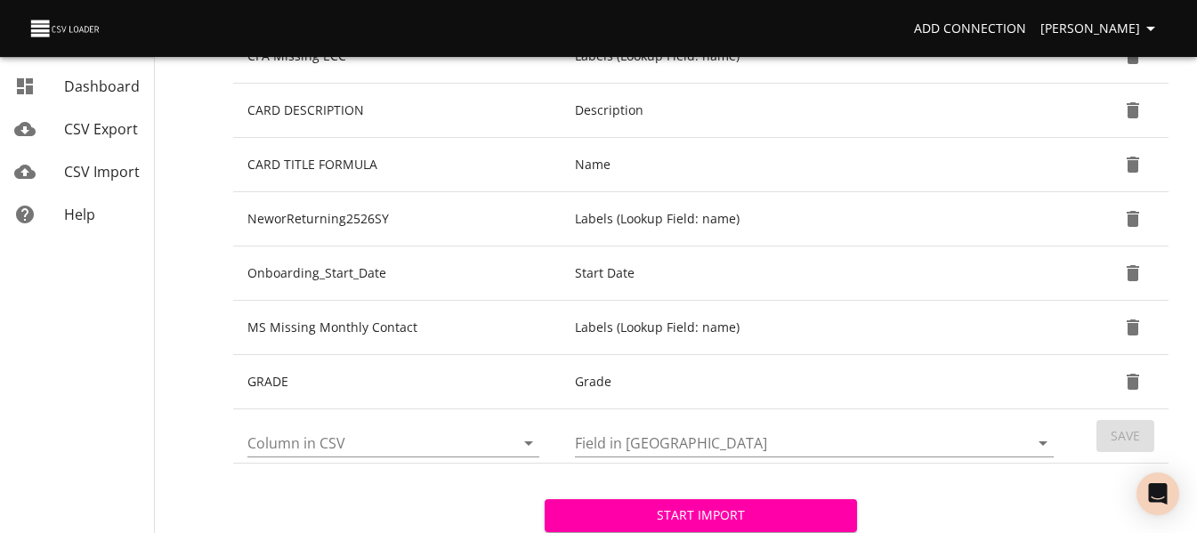
scroll to position [626, 0]
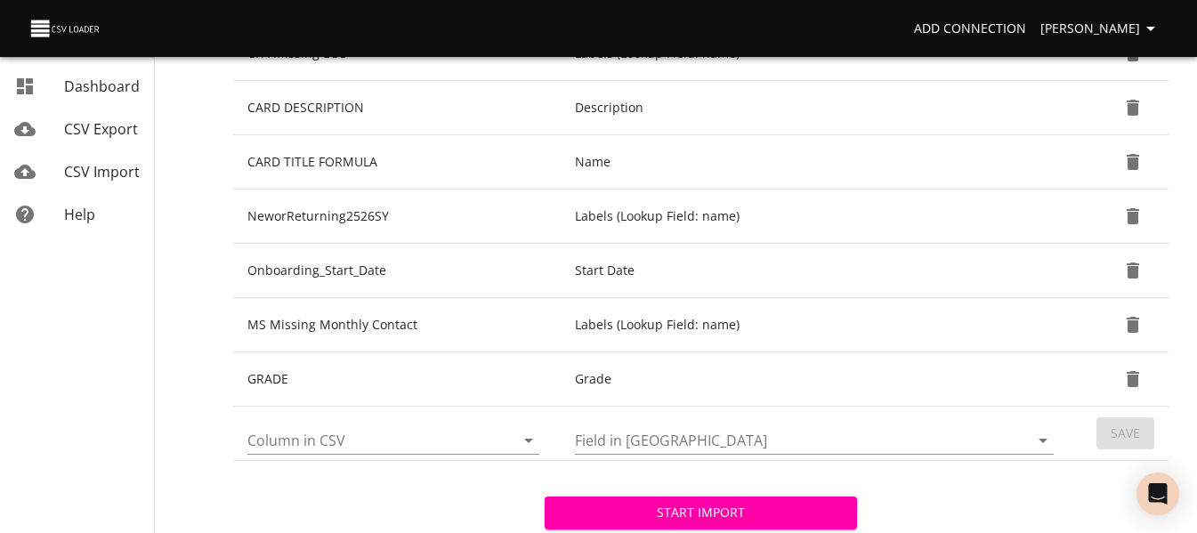
click at [735, 512] on span "Start Import" at bounding box center [700, 513] width 283 height 22
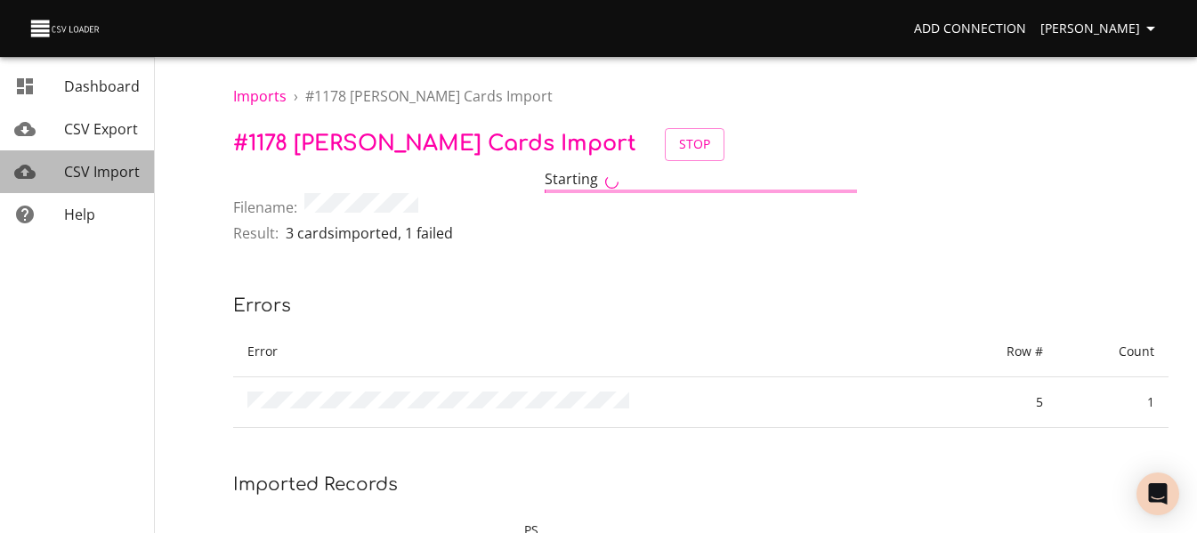
click at [97, 164] on span "CSV Import" at bounding box center [102, 172] width 76 height 20
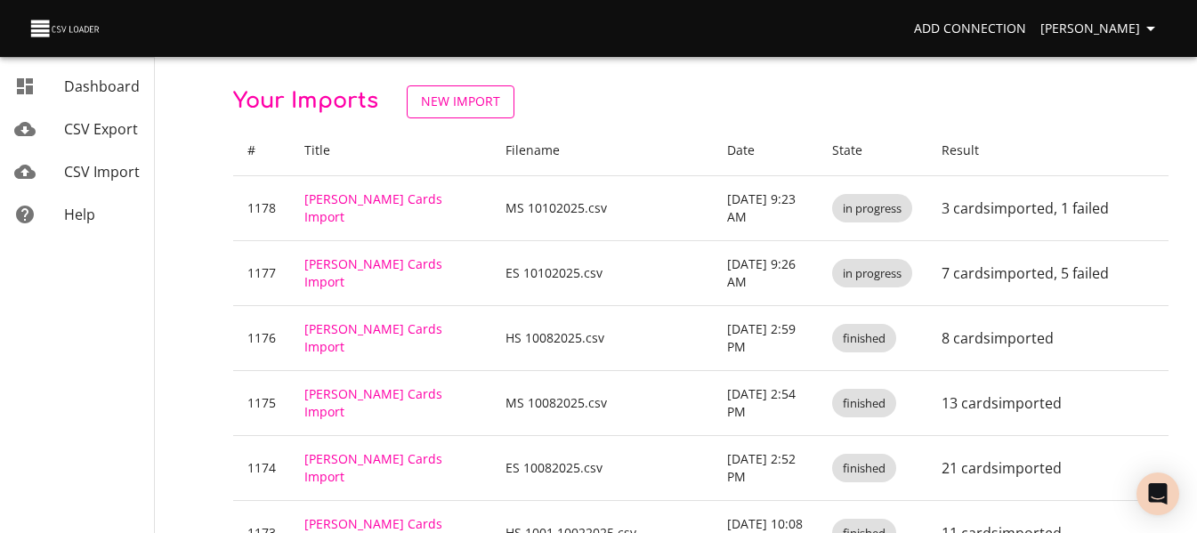
click at [475, 111] on span "New Import" at bounding box center [460, 102] width 79 height 22
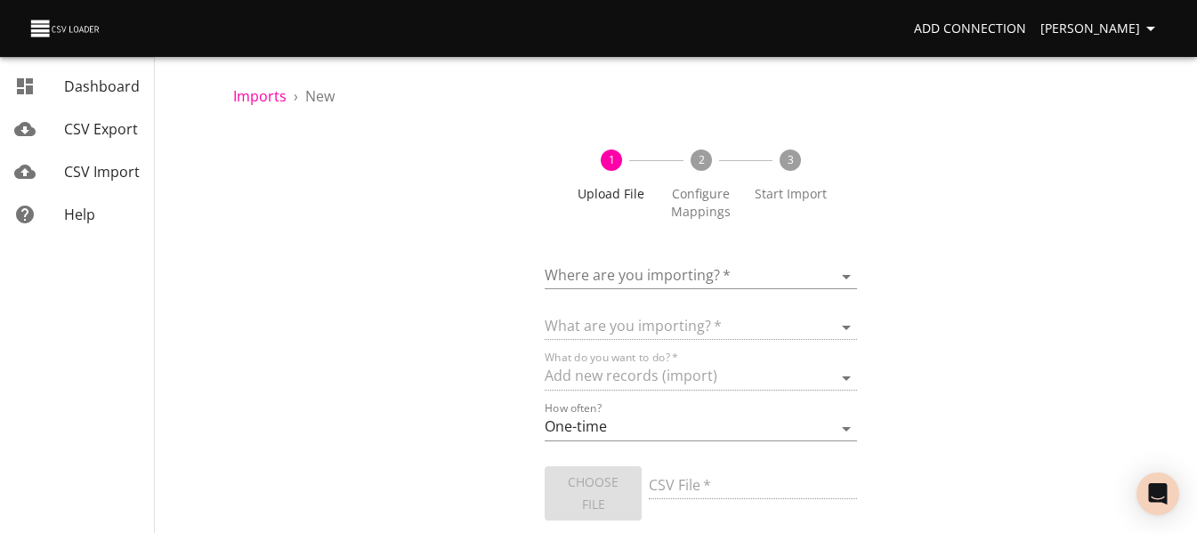
click at [601, 273] on body "Add Connection [PERSON_NAME] Dashboard CSV Export CSV Import Help Imports › New…" at bounding box center [598, 266] width 1197 height 533
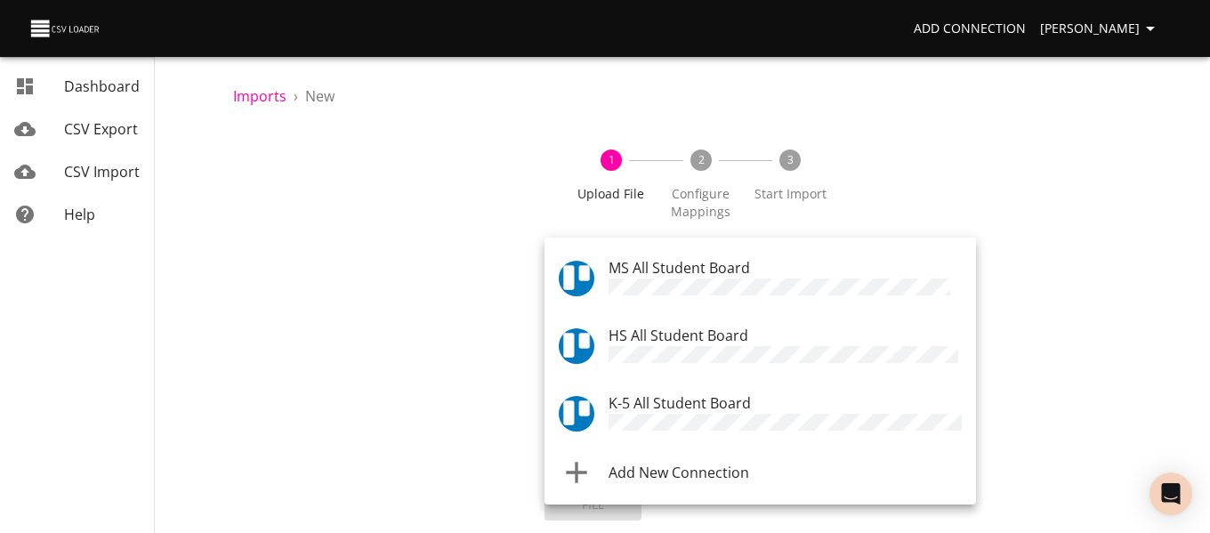
click at [617, 328] on span "HS All Student Board" at bounding box center [679, 336] width 140 height 20
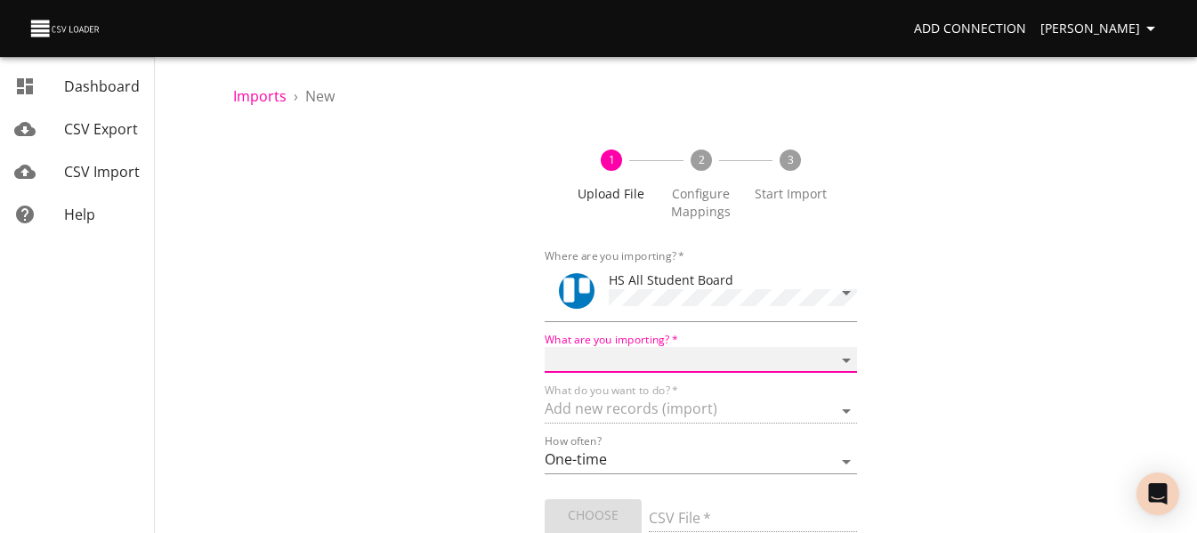
click at [615, 362] on select "Boards Cards Checkitems Checklists" at bounding box center [701, 360] width 312 height 26
select select "cards"
click at [545, 347] on select "Boards Cards Checkitems Checklists" at bounding box center [701, 360] width 312 height 26
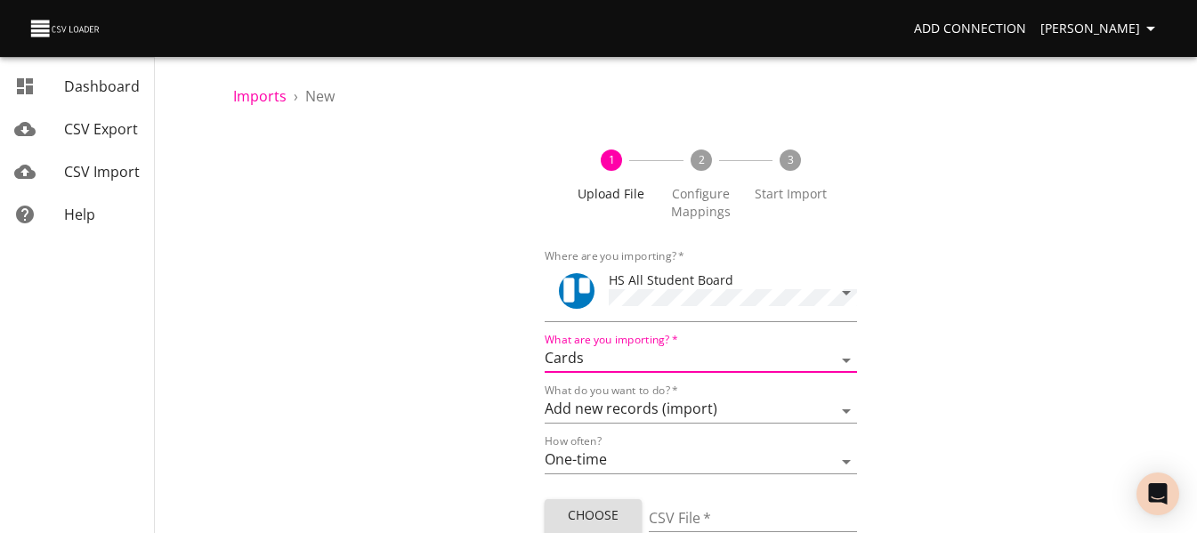
click at [615, 513] on span "Choose File" at bounding box center [593, 527] width 69 height 44
type input "HS 10102025 1.csv"
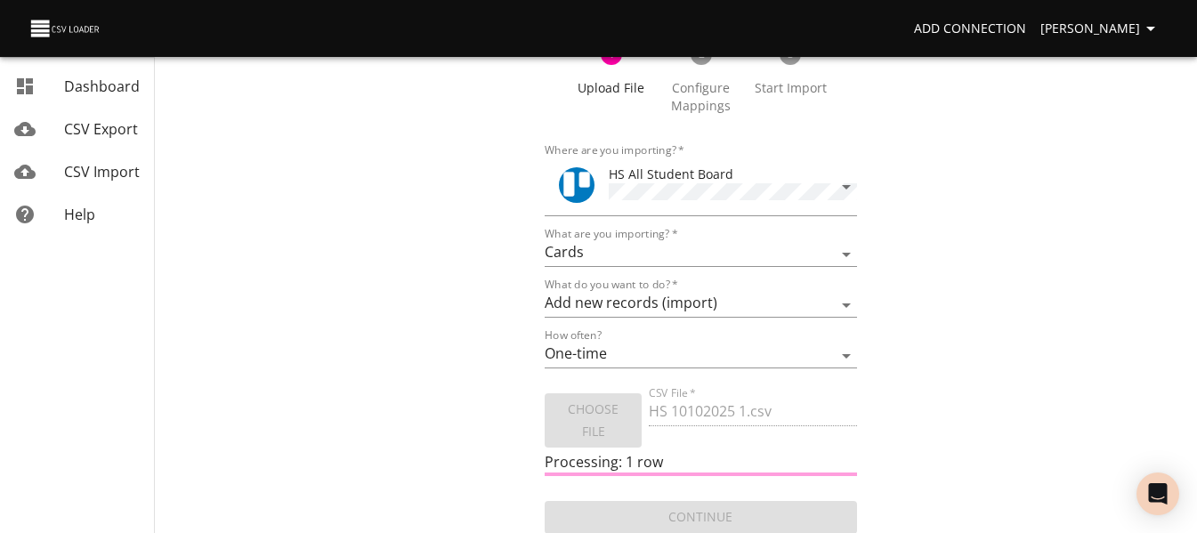
scroll to position [107, 0]
click at [60, 180] on div "mailbox folders" at bounding box center [39, 171] width 50 height 21
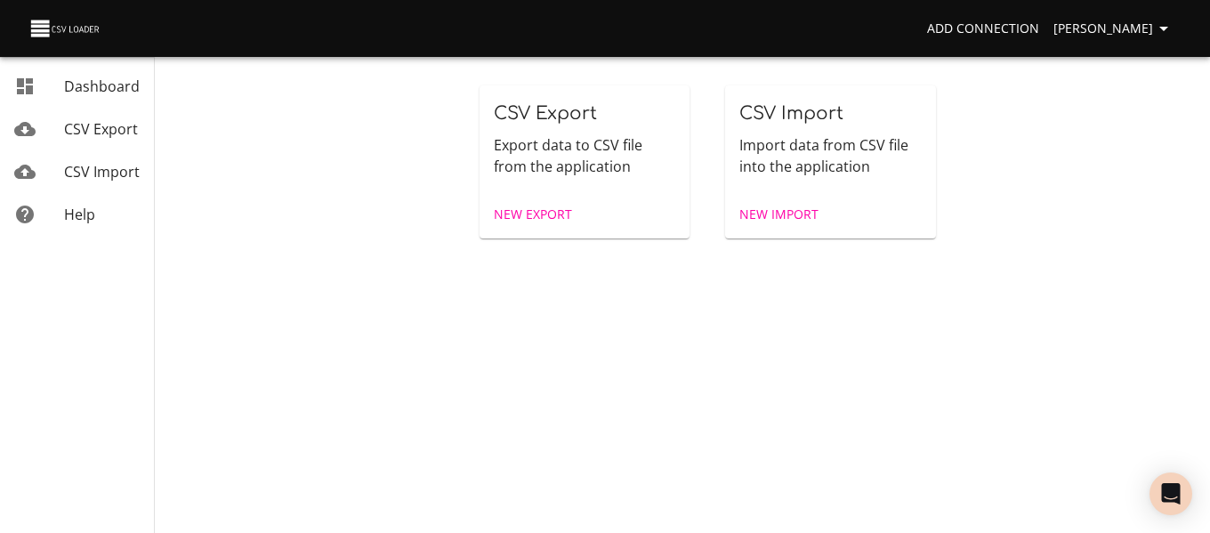
click at [789, 211] on span "New Import" at bounding box center [779, 215] width 79 height 22
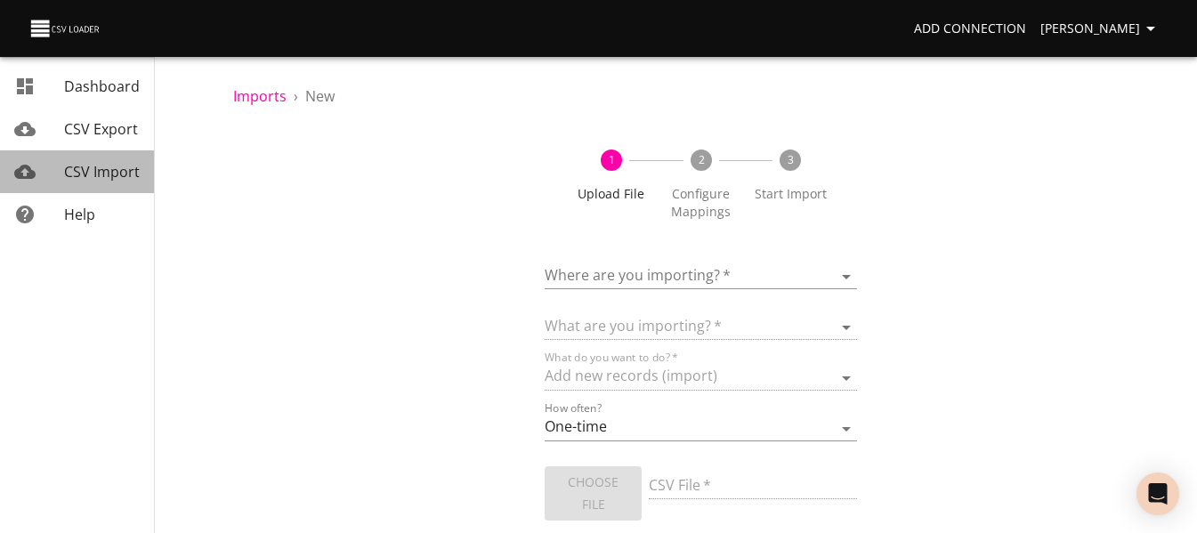
click at [116, 163] on span "CSV Import" at bounding box center [102, 172] width 76 height 20
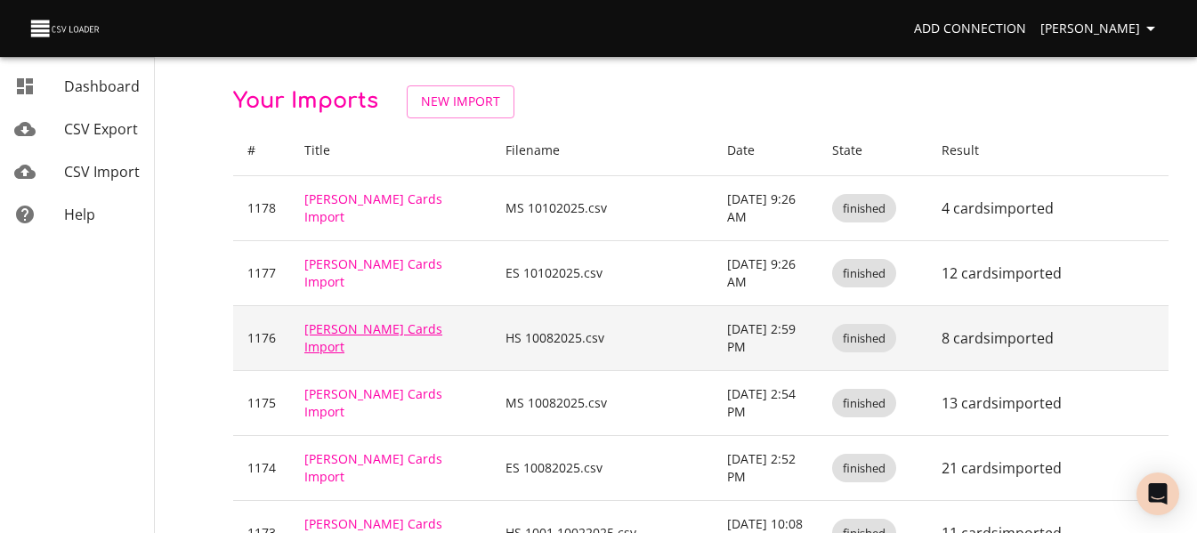
click at [398, 335] on link "[PERSON_NAME] Cards Import" at bounding box center [373, 337] width 138 height 35
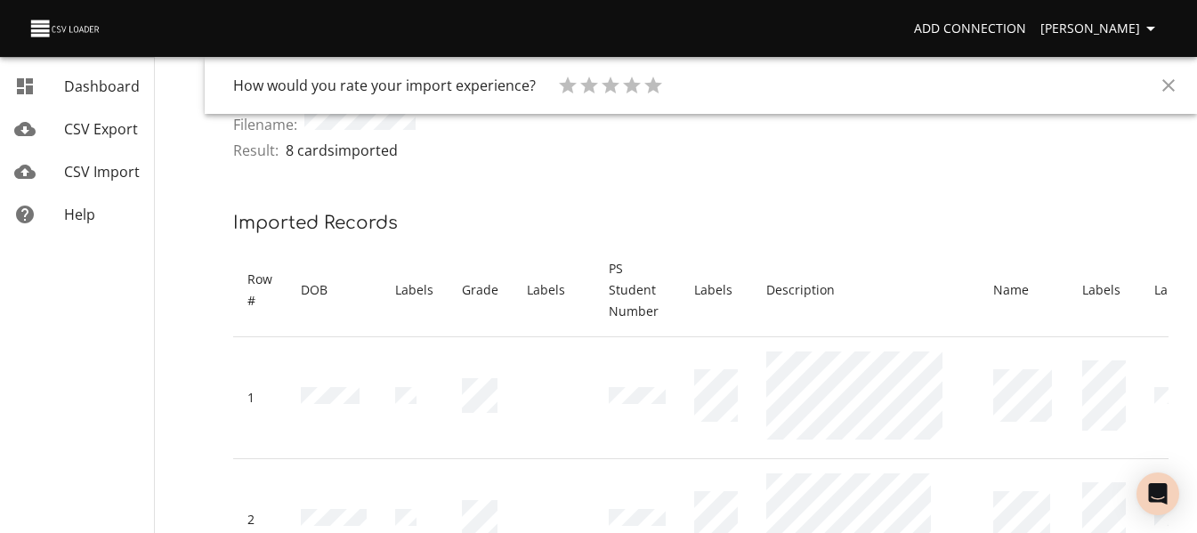
scroll to position [89, 0]
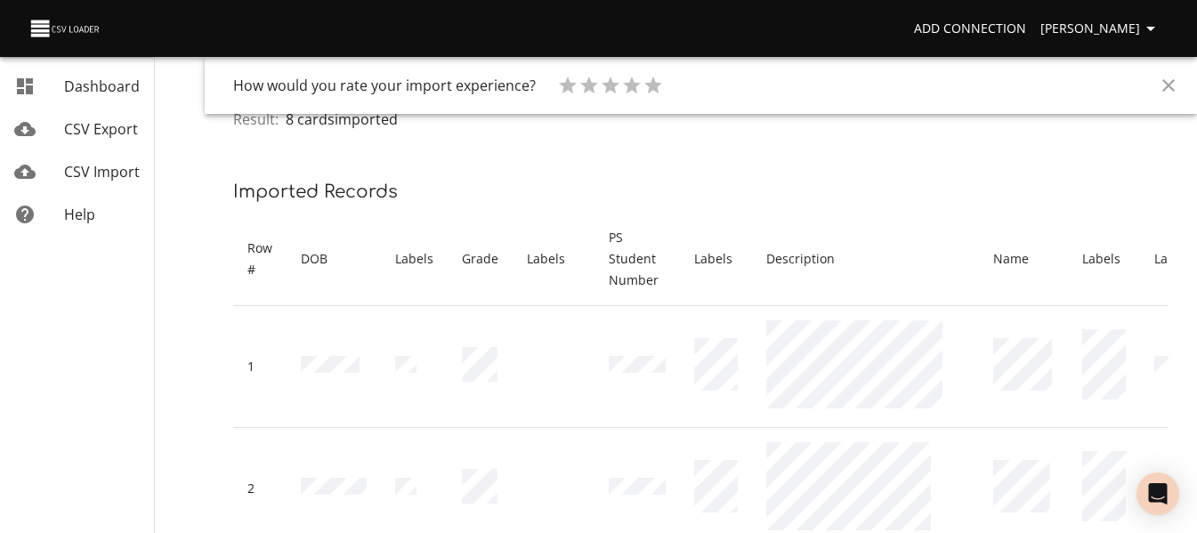
click at [111, 174] on span "CSV Import" at bounding box center [102, 172] width 76 height 20
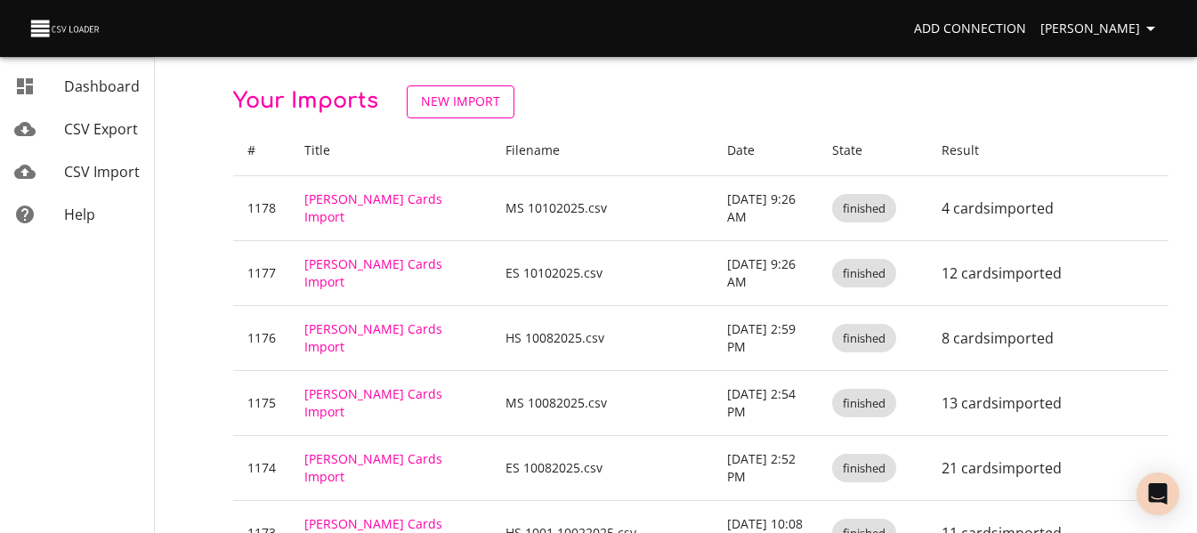
click at [466, 105] on span "New Import" at bounding box center [460, 102] width 79 height 22
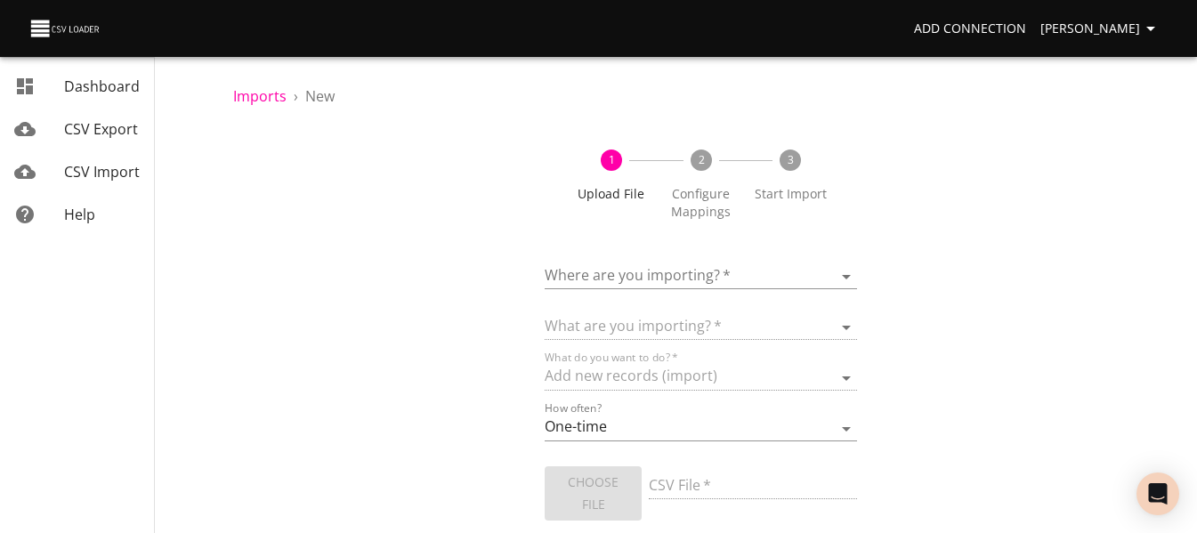
click at [662, 282] on body "Add Connection [PERSON_NAME] Dashboard CSV Export CSV Import Help Imports › New…" at bounding box center [598, 266] width 1197 height 533
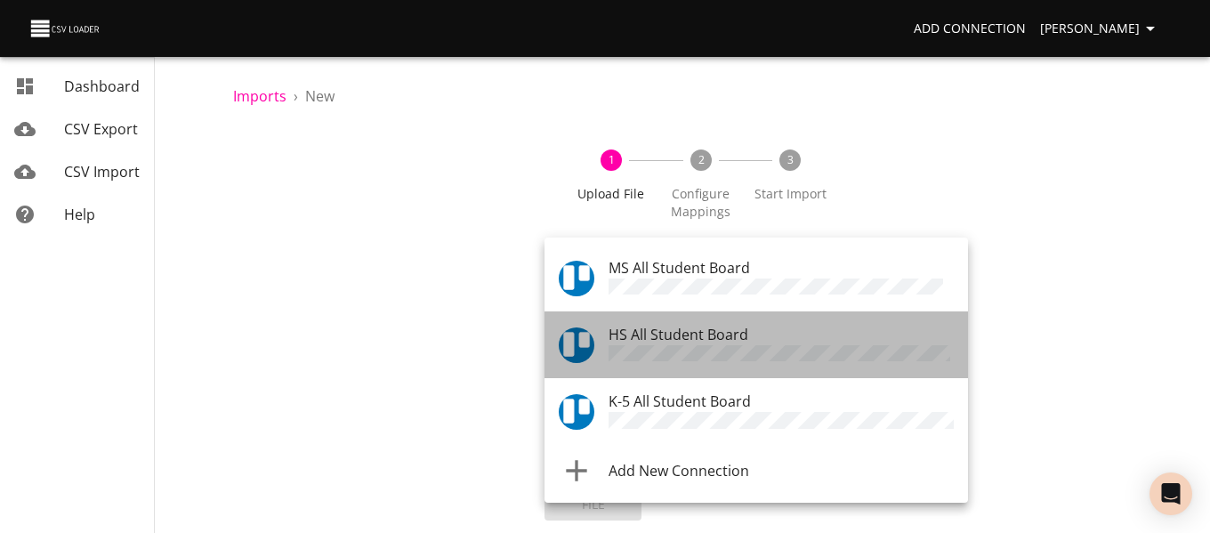
click at [674, 337] on span "HS All Student Board" at bounding box center [679, 335] width 140 height 20
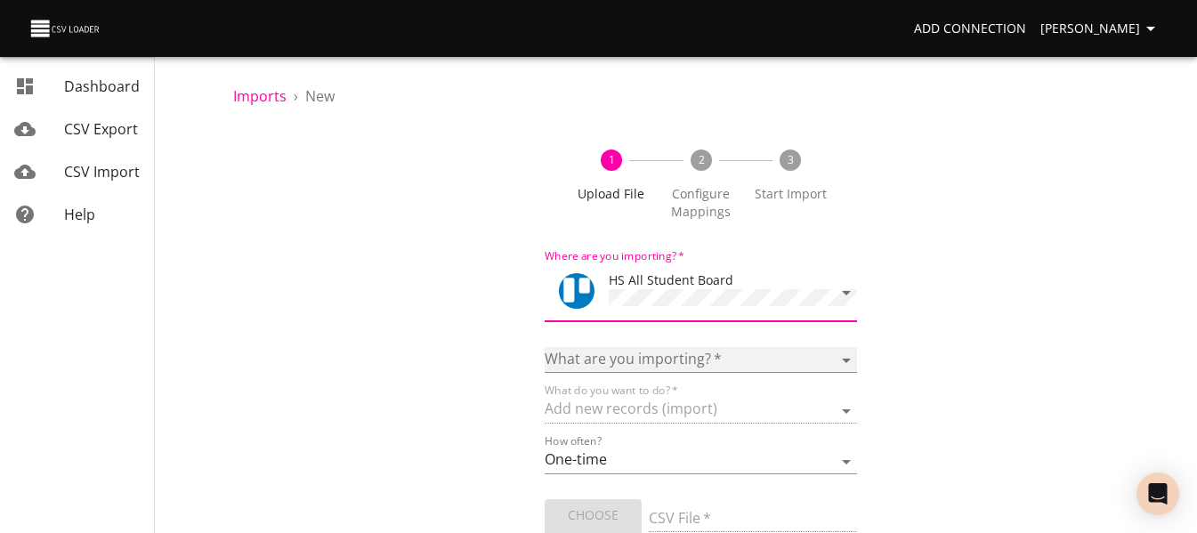
click at [669, 352] on select "Boards Cards Checkitems Checklists" at bounding box center [701, 360] width 312 height 26
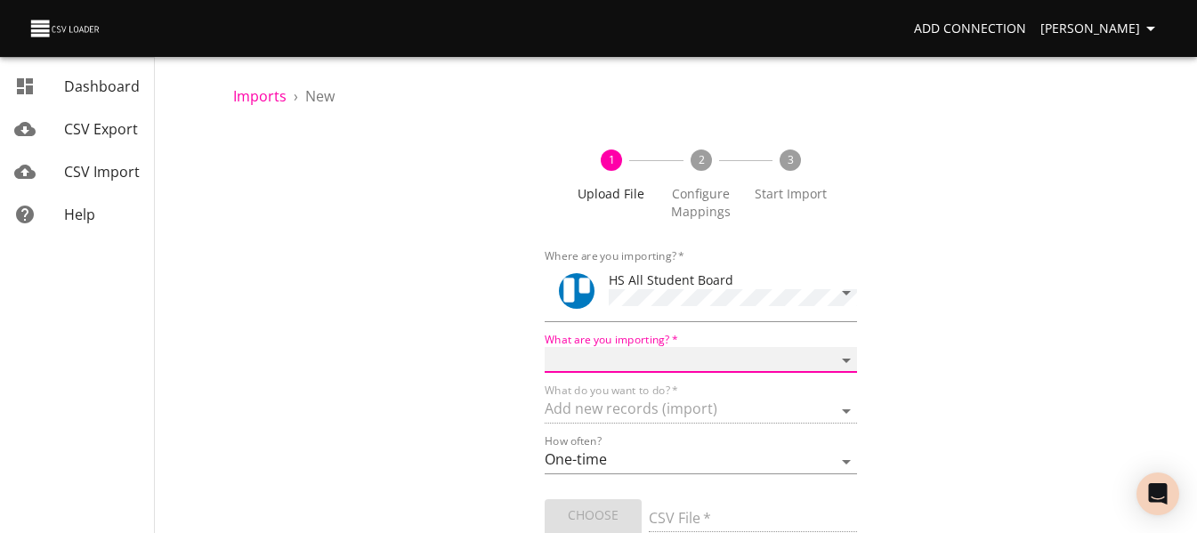
select select "cards"
click at [545, 347] on select "Boards Cards Checkitems Checklists" at bounding box center [701, 360] width 312 height 26
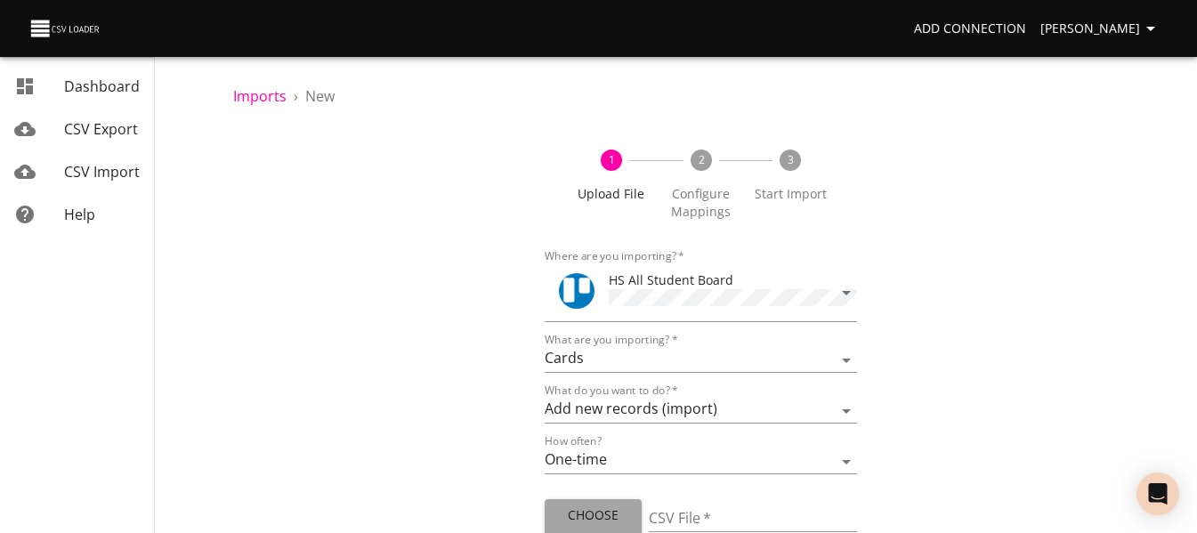
click at [625, 499] on button "Choose File" at bounding box center [593, 526] width 97 height 54
type input "HS 10102025 1.csv"
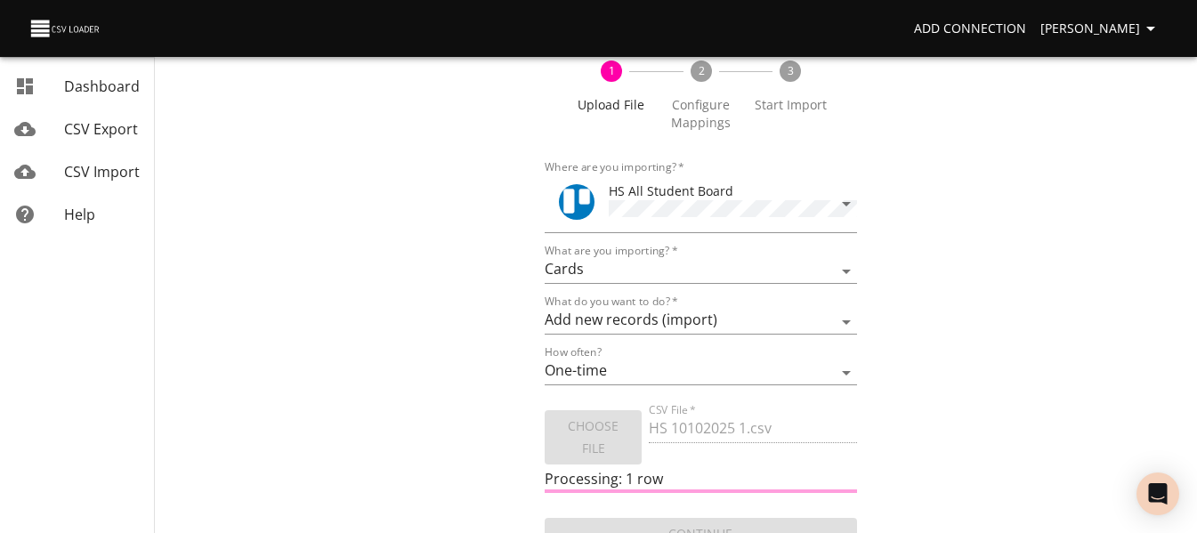
scroll to position [107, 0]
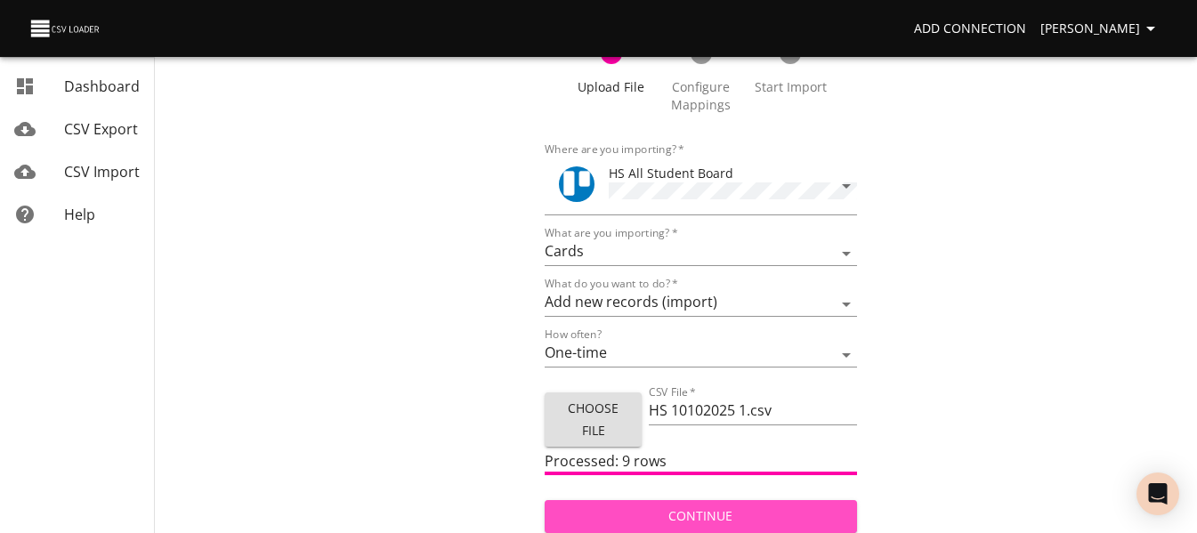
click at [686, 500] on button "Continue" at bounding box center [701, 516] width 312 height 33
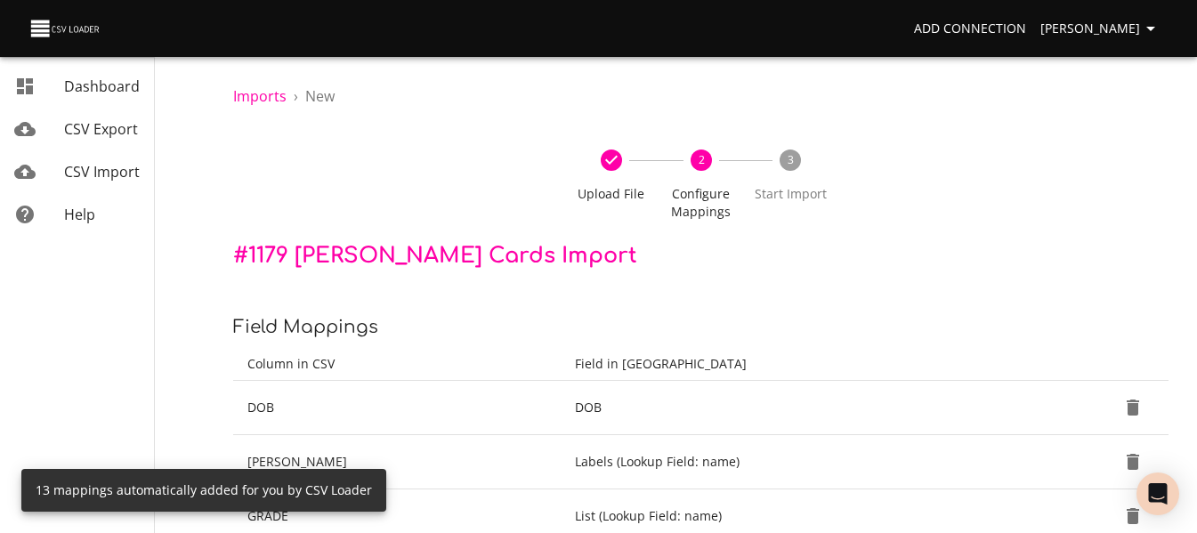
click at [969, 237] on div "Upload File 2 Configure Mappings 3 Start Import" at bounding box center [700, 185] width 935 height 114
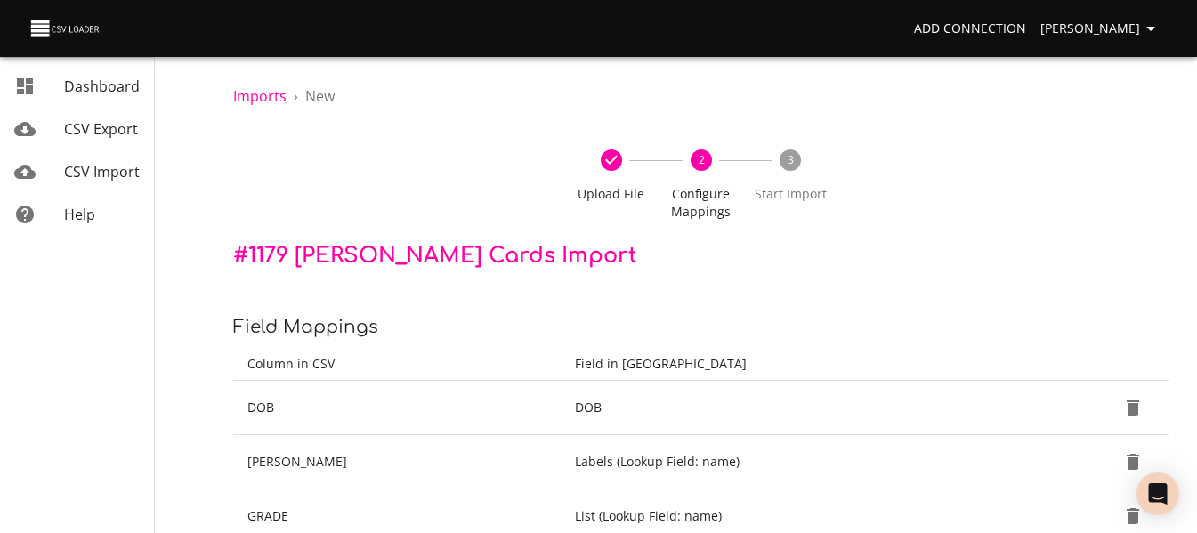
click at [969, 237] on div "Upload File 2 Configure Mappings 3 Start Import" at bounding box center [700, 185] width 935 height 114
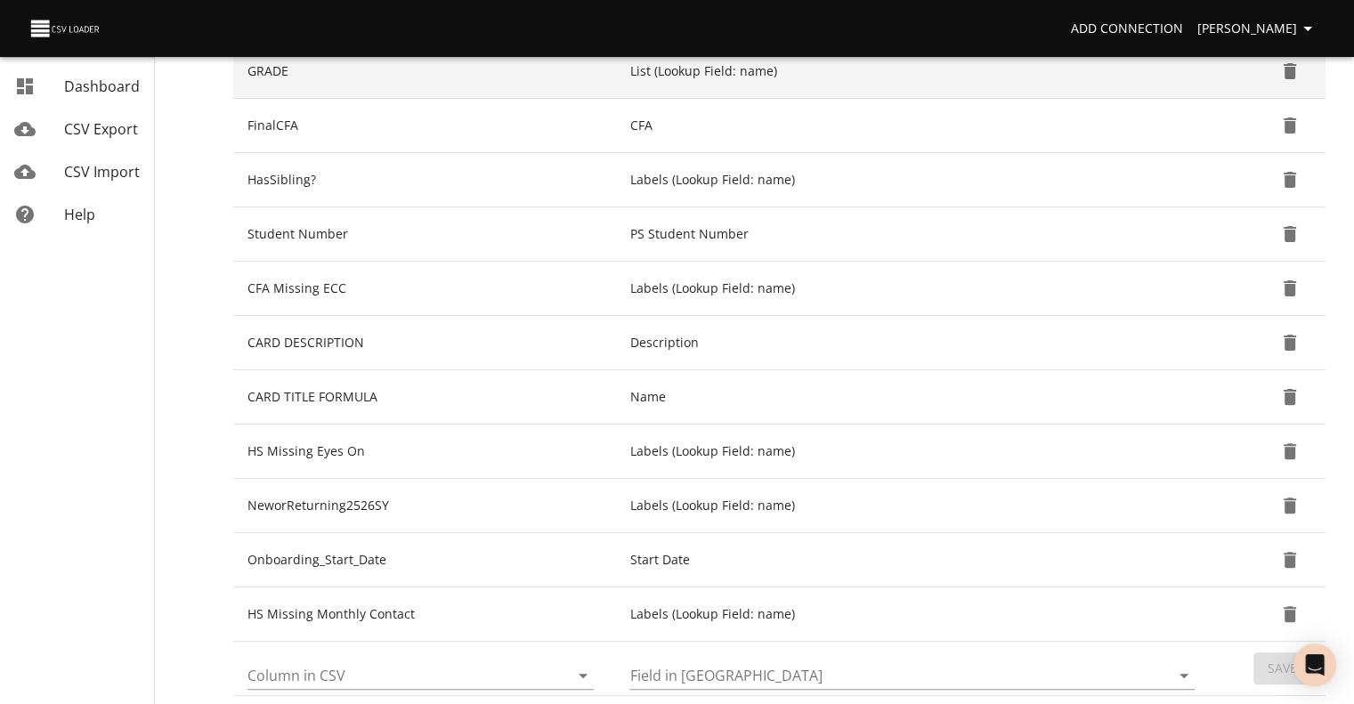
scroll to position [534, 0]
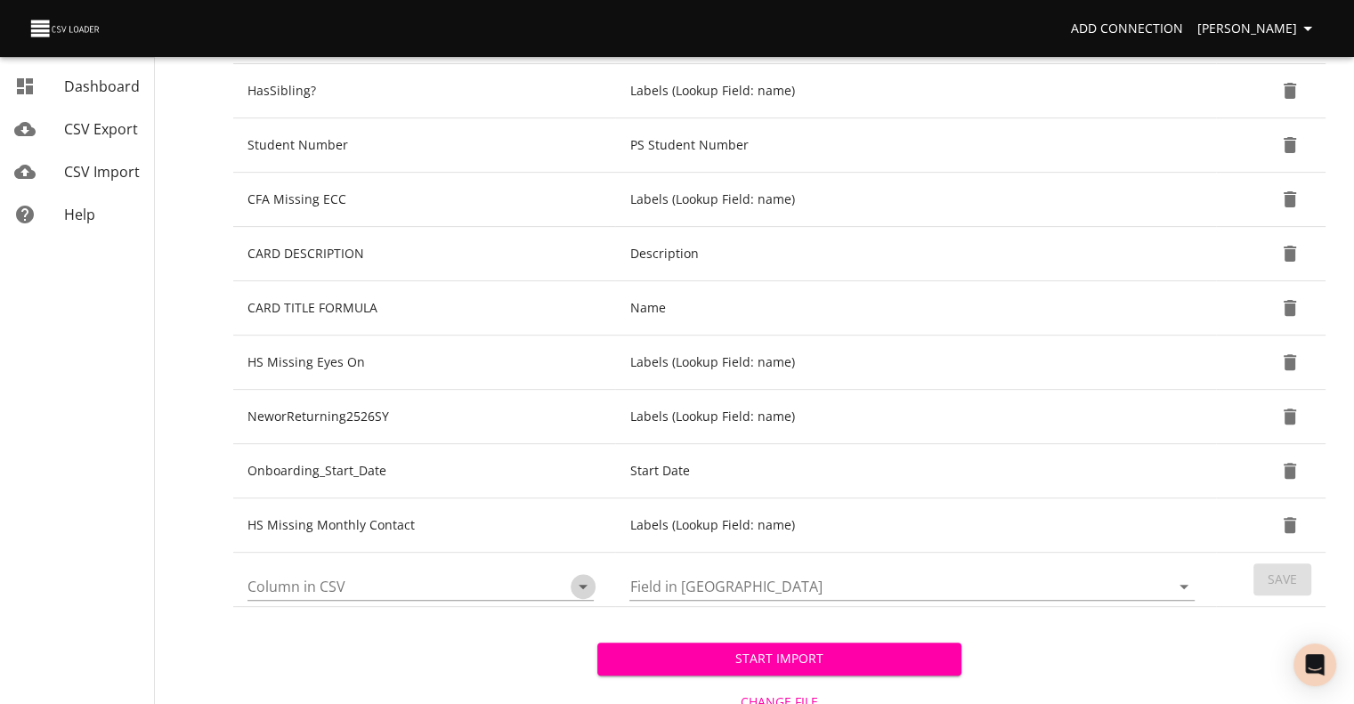
click at [580, 532] on icon "Open" at bounding box center [583, 587] width 9 height 4
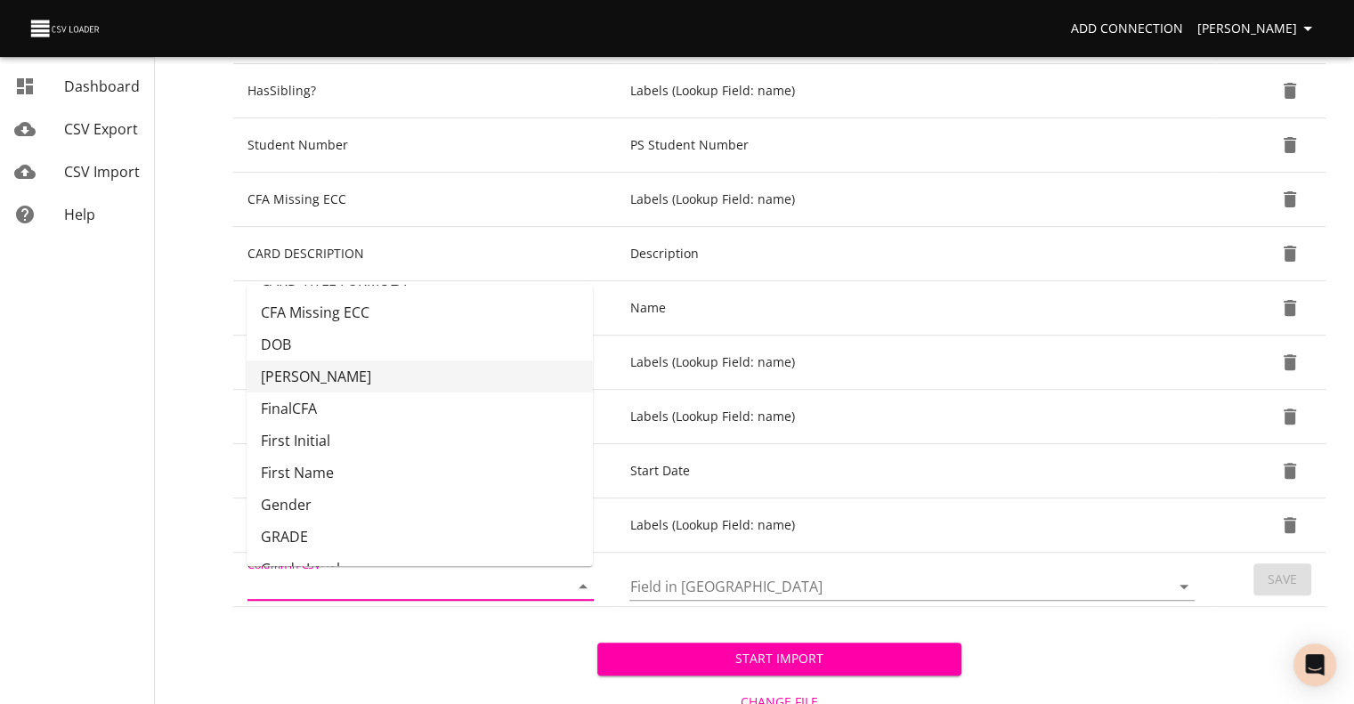
scroll to position [89, 0]
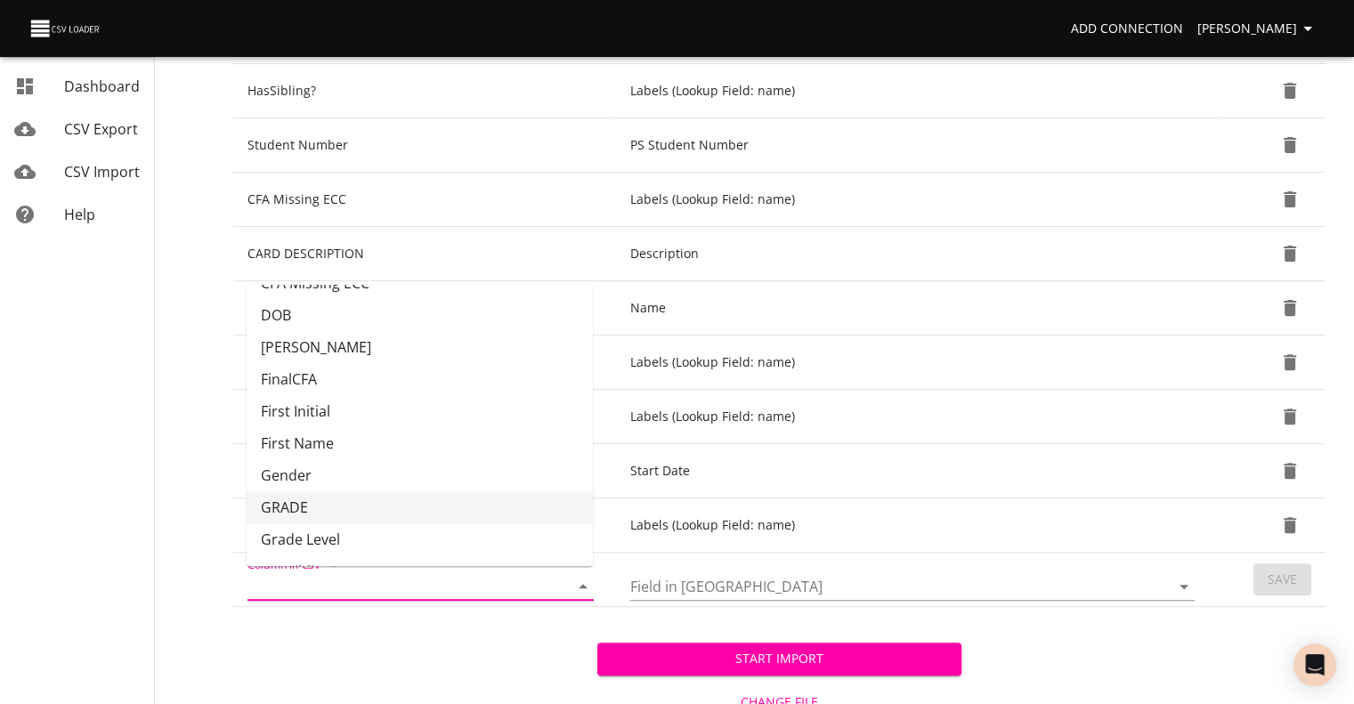
click at [489, 498] on li "GRADE" at bounding box center [420, 507] width 346 height 32
type input "GRADE"
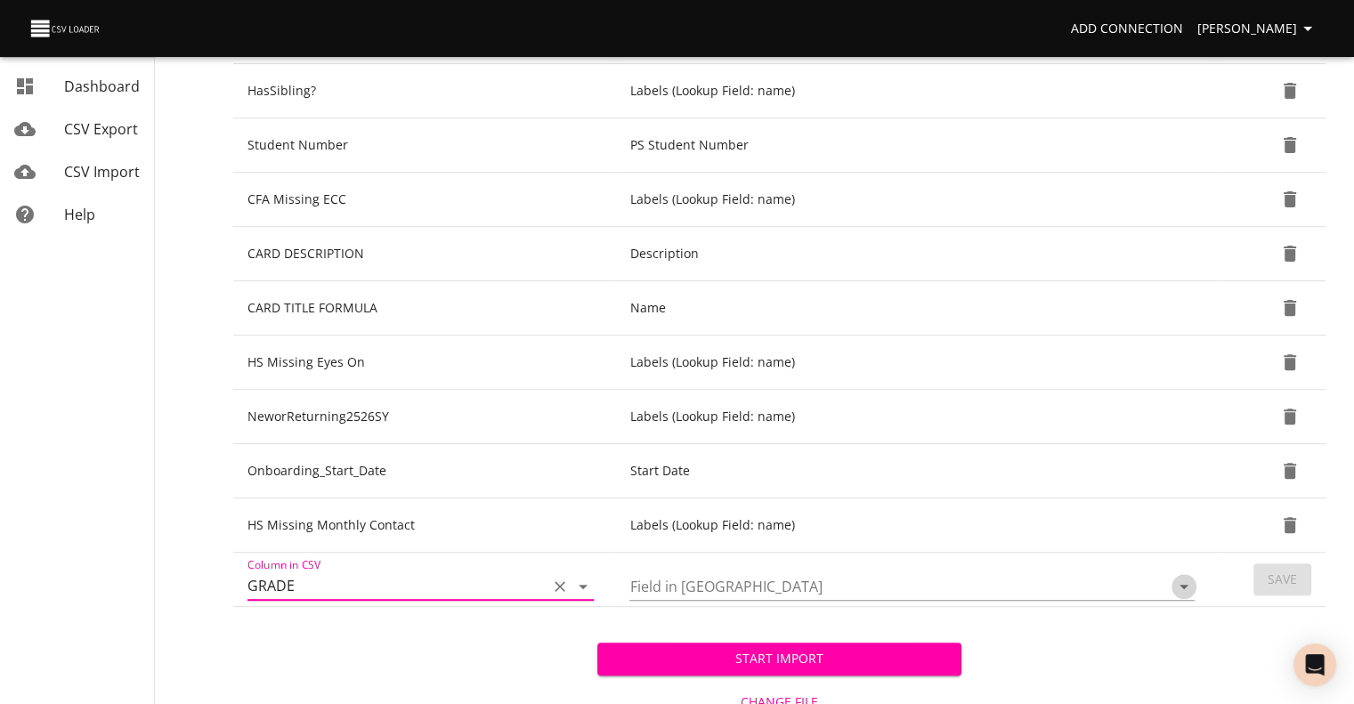
click at [1184, 532] on icon "Open" at bounding box center [1183, 586] width 21 height 21
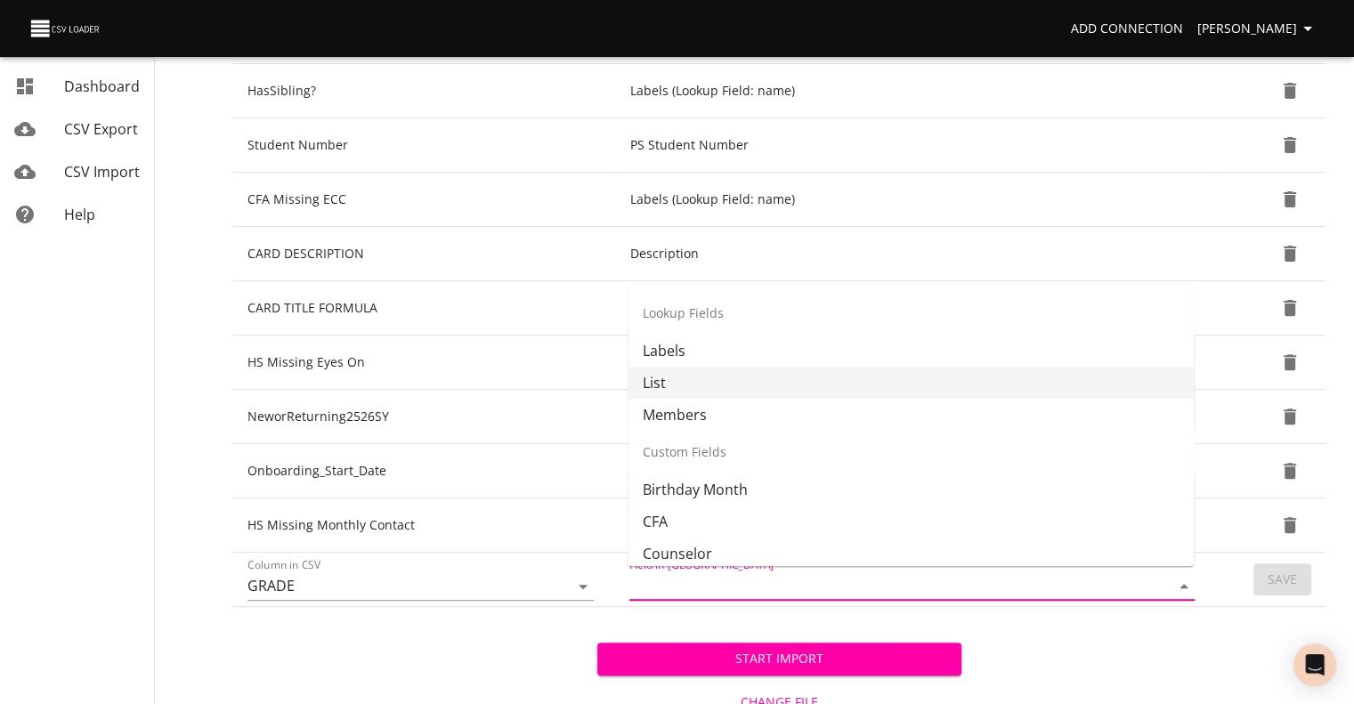
scroll to position [356, 0]
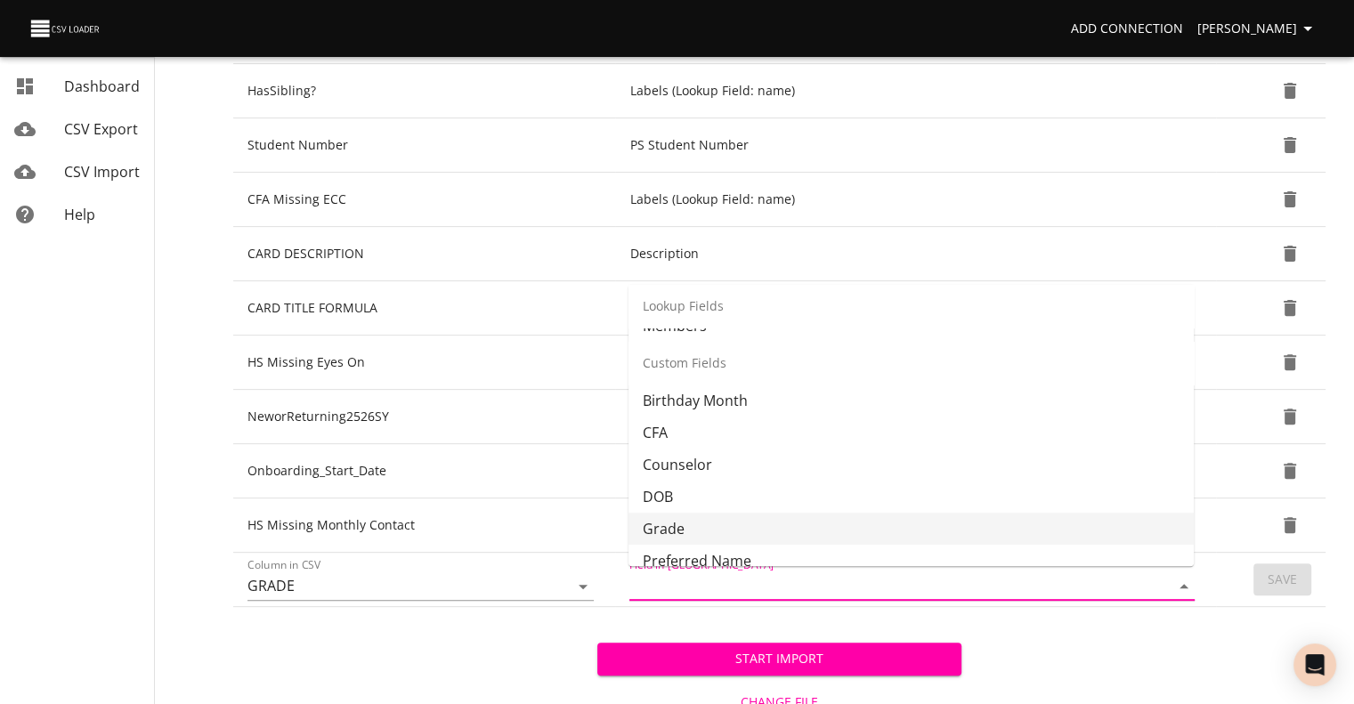
click at [1016, 513] on li "Grade" at bounding box center [910, 529] width 565 height 32
type input "Grade"
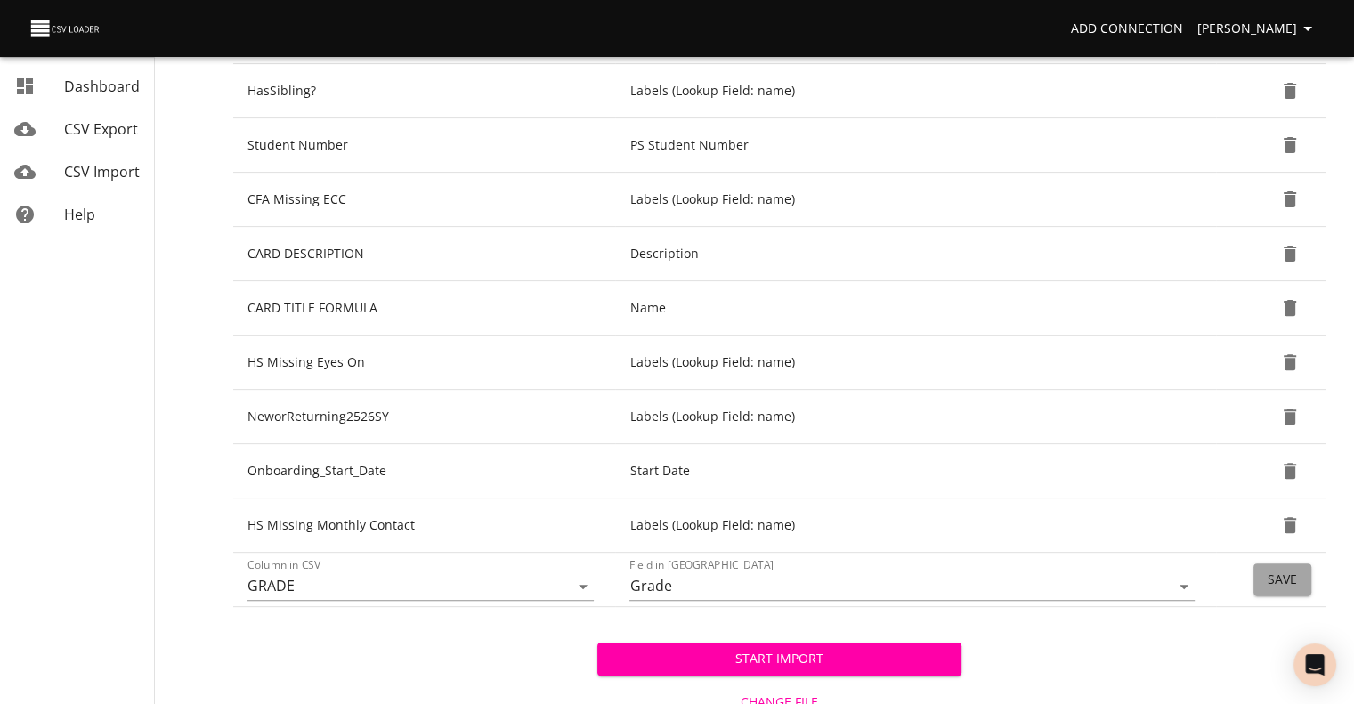
click at [1210, 532] on span "Save" at bounding box center [1281, 580] width 29 height 22
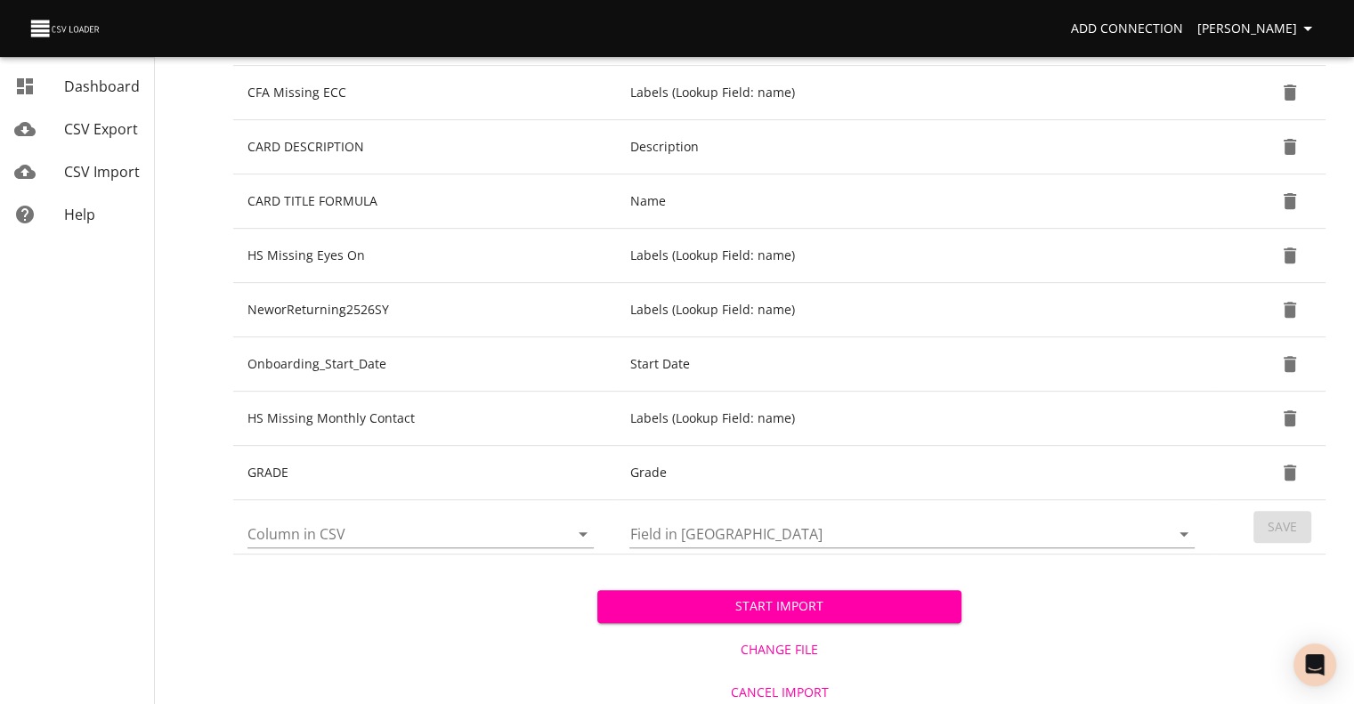
scroll to position [646, 0]
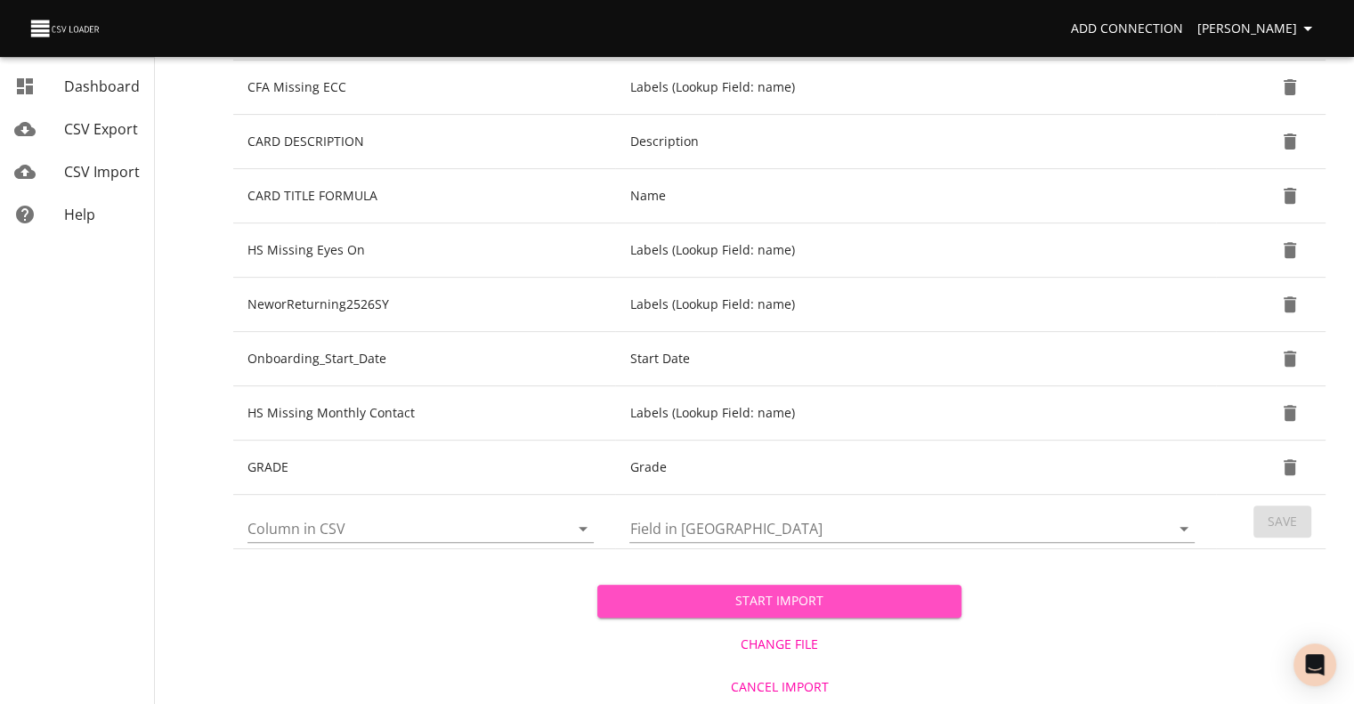
click at [704, 532] on span "Start Import" at bounding box center [779, 601] width 336 height 22
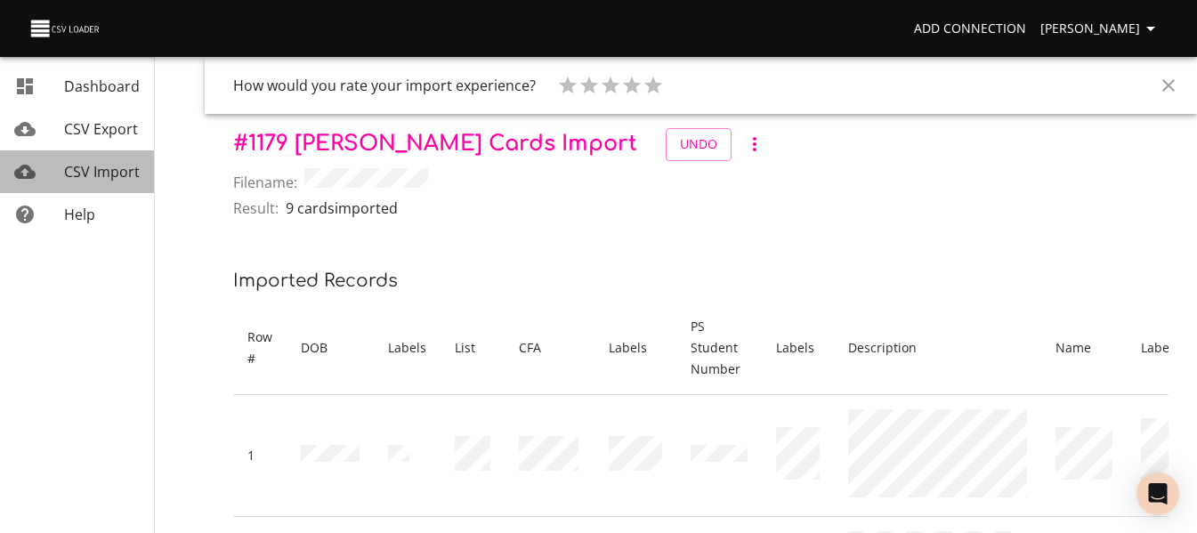
click at [108, 161] on div "CSV Import" at bounding box center [102, 171] width 76 height 21
